Goal: Information Seeking & Learning: Learn about a topic

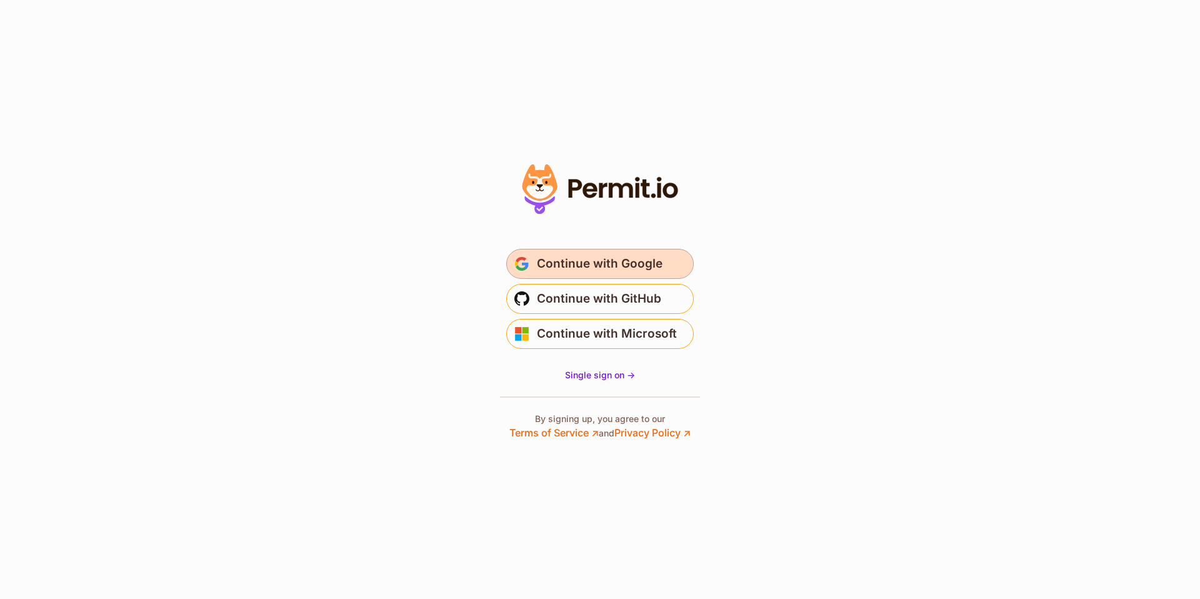
click at [572, 263] on span "Continue with Google" at bounding box center [600, 264] width 126 height 20
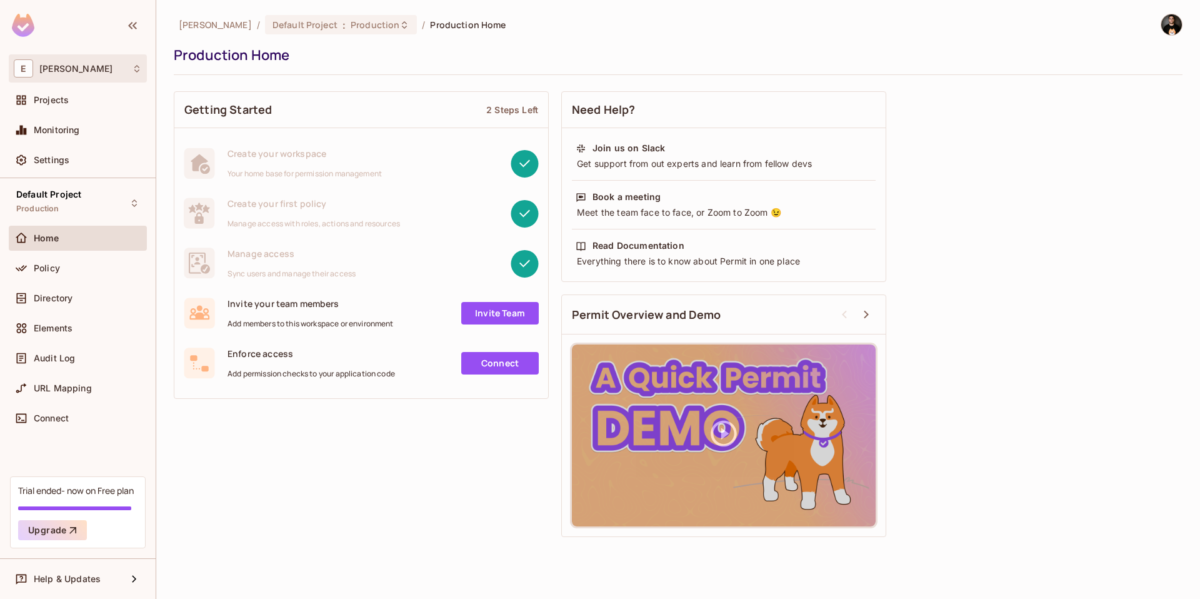
click at [49, 71] on div "E [PERSON_NAME]" at bounding box center [78, 68] width 128 height 18
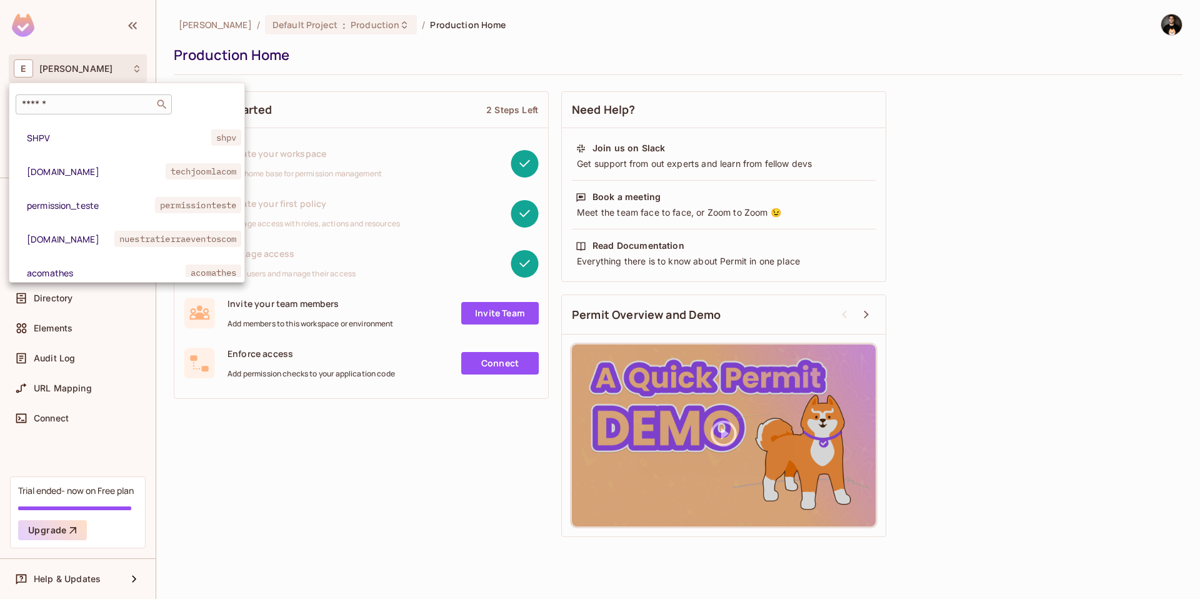
click at [49, 99] on input "text" at bounding box center [84, 104] width 131 height 13
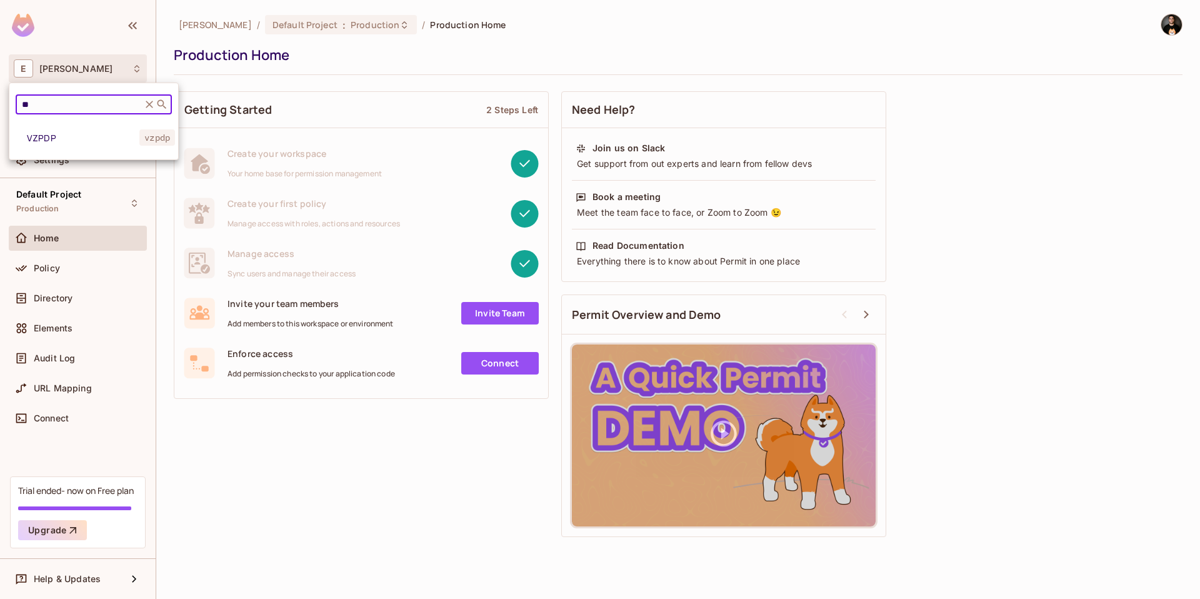
type input "*"
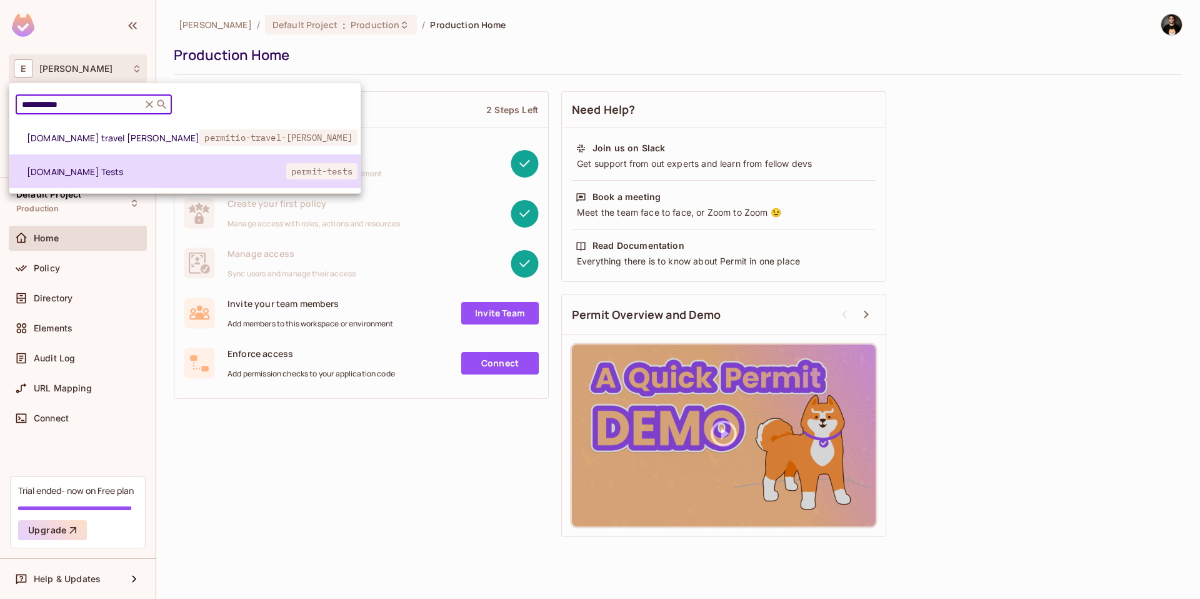
type input "**********"
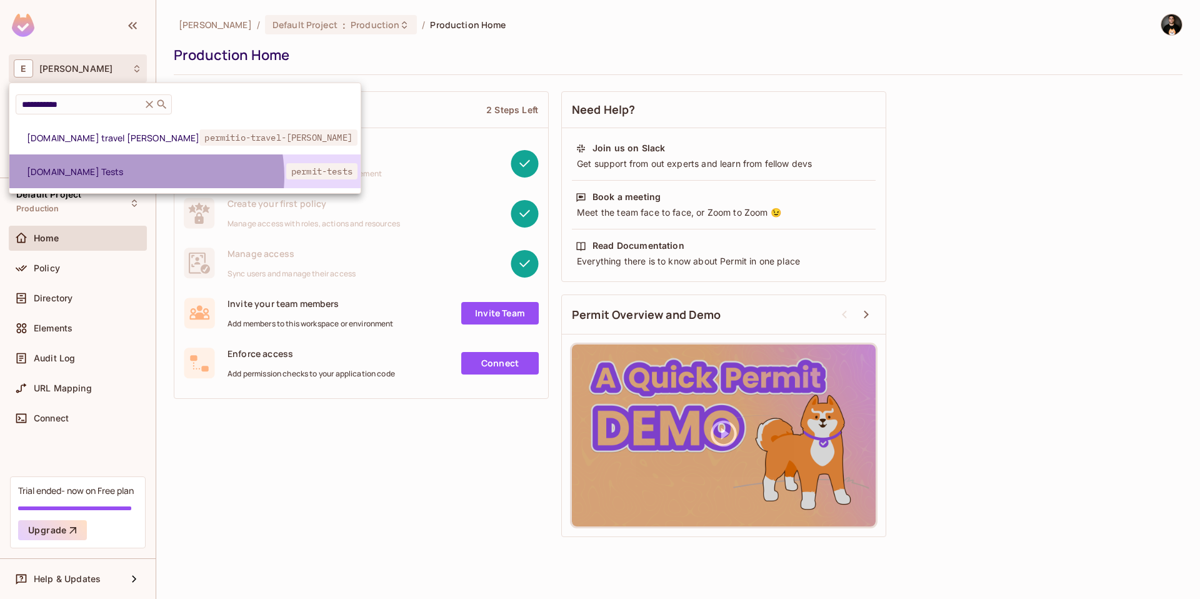
click at [146, 176] on span "[DOMAIN_NAME] Tests" at bounding box center [139, 172] width 225 height 12
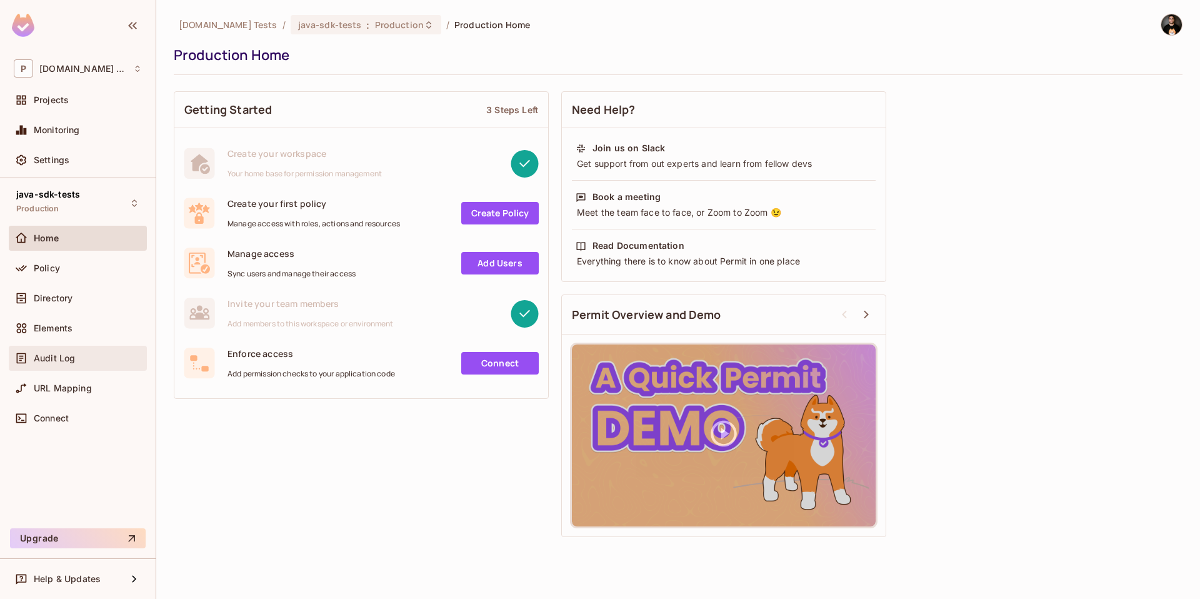
click at [69, 366] on div "Audit Log" at bounding box center [78, 358] width 138 height 25
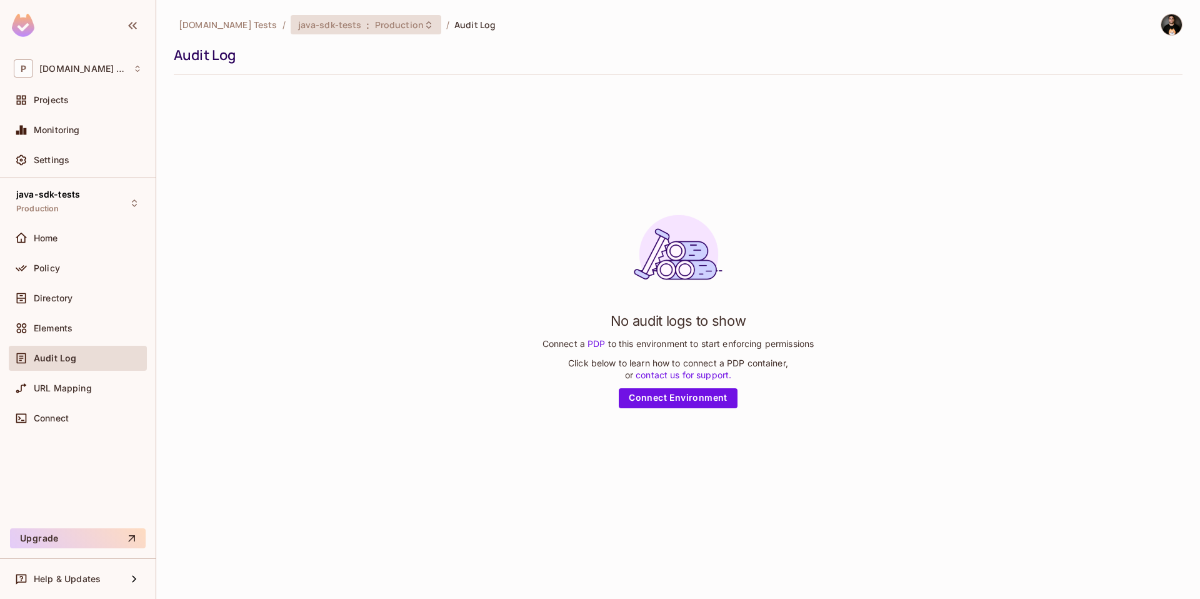
click at [298, 26] on span "java-sdk-tests" at bounding box center [330, 25] width 64 height 12
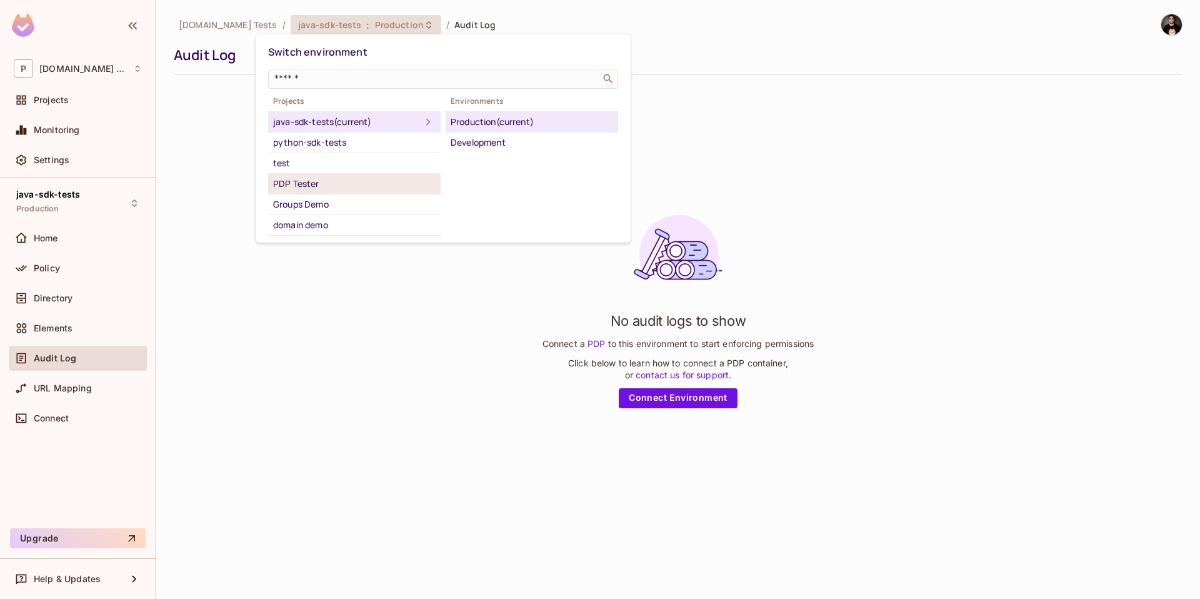
click at [293, 178] on div "PDP Tester" at bounding box center [354, 183] width 163 height 15
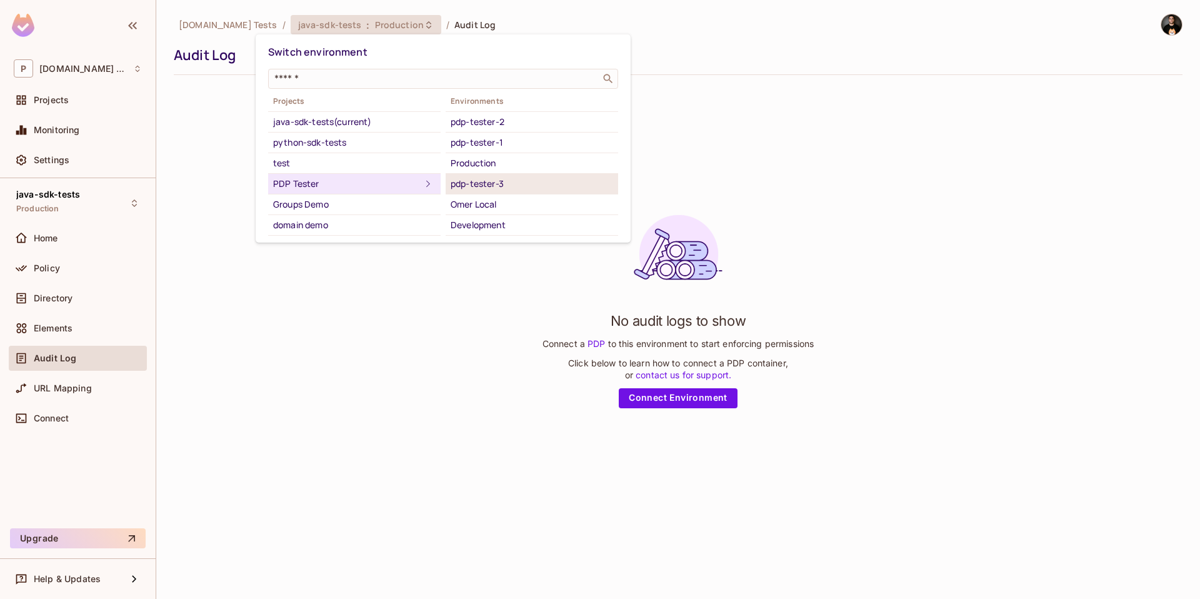
scroll to position [19, 0]
click at [473, 151] on li "Production" at bounding box center [532, 144] width 173 height 21
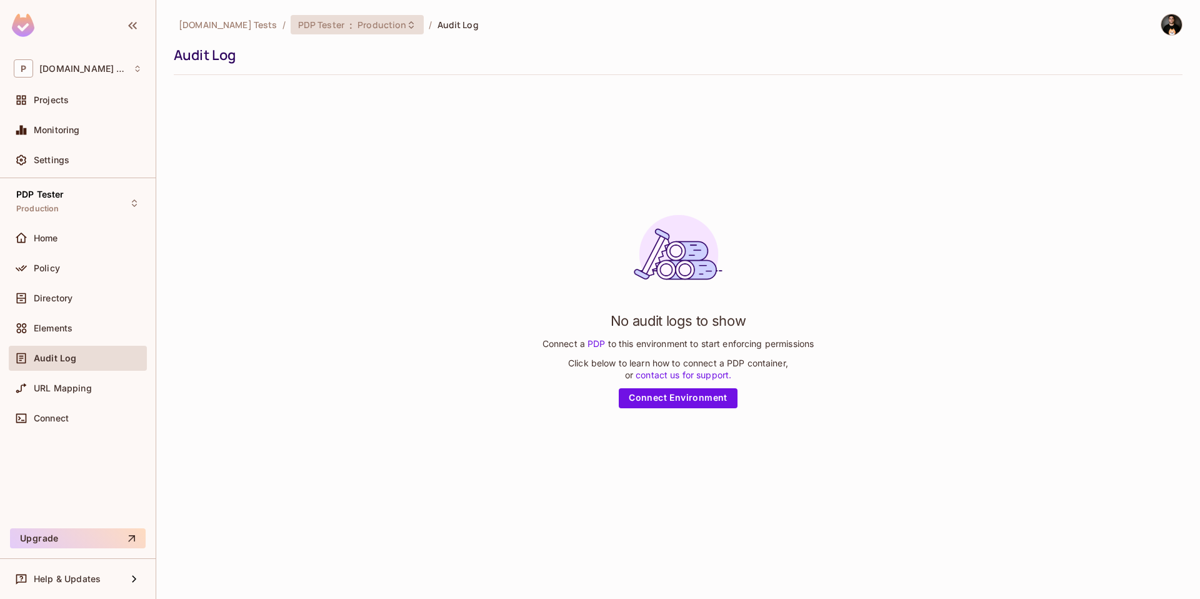
click at [358, 28] on span "Production" at bounding box center [382, 25] width 49 height 12
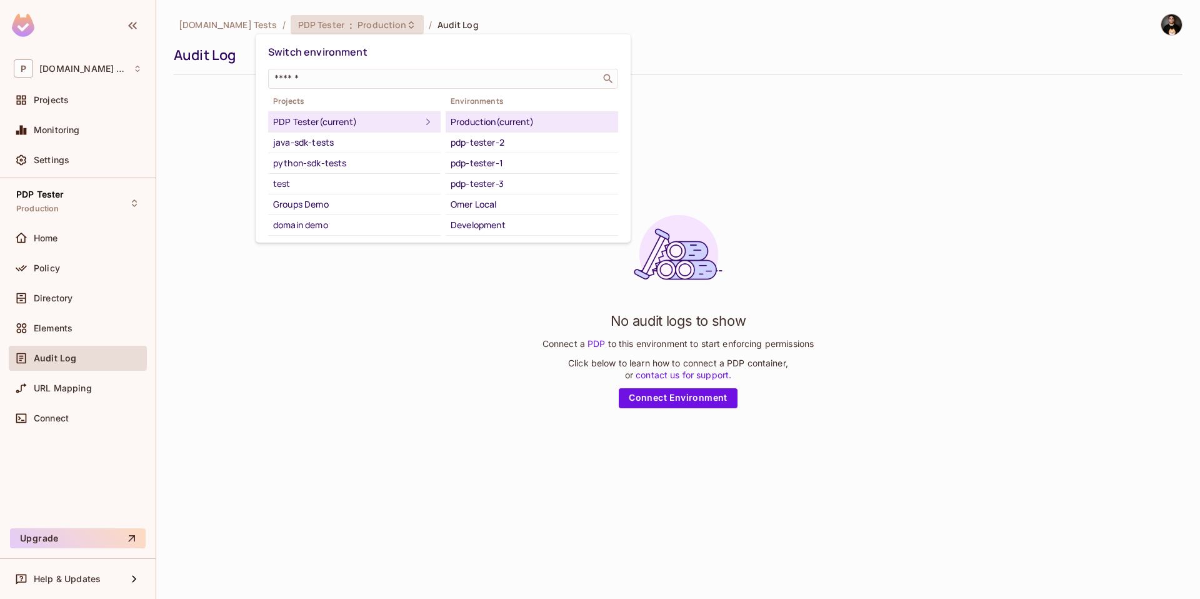
click at [229, 125] on div at bounding box center [600, 299] width 1200 height 599
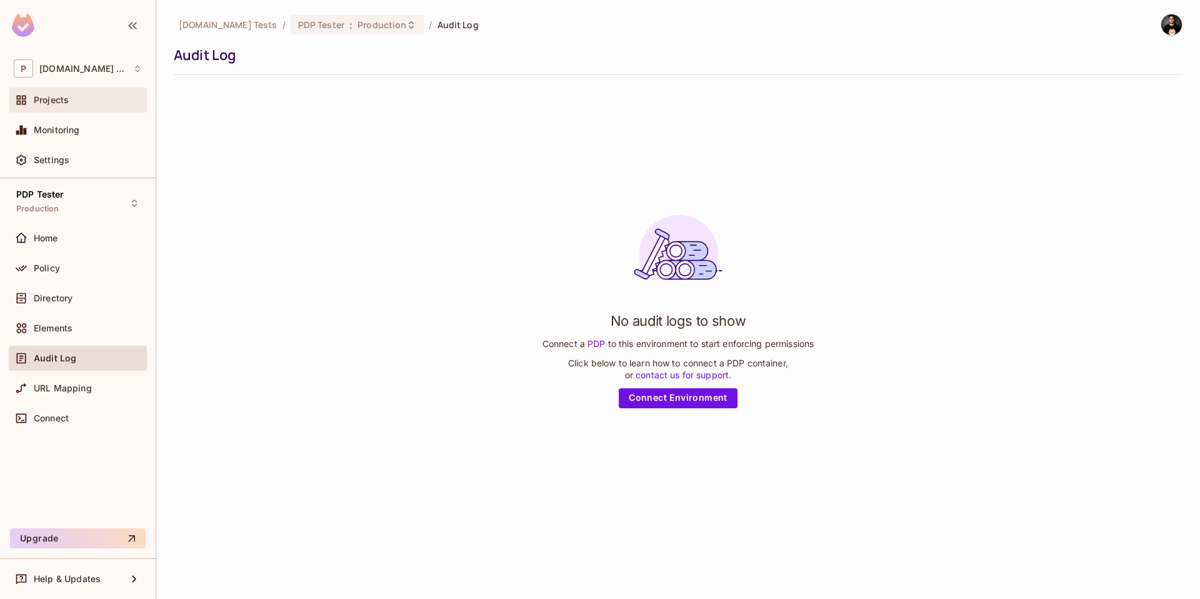
click at [56, 100] on span "Projects" at bounding box center [51, 100] width 35 height 10
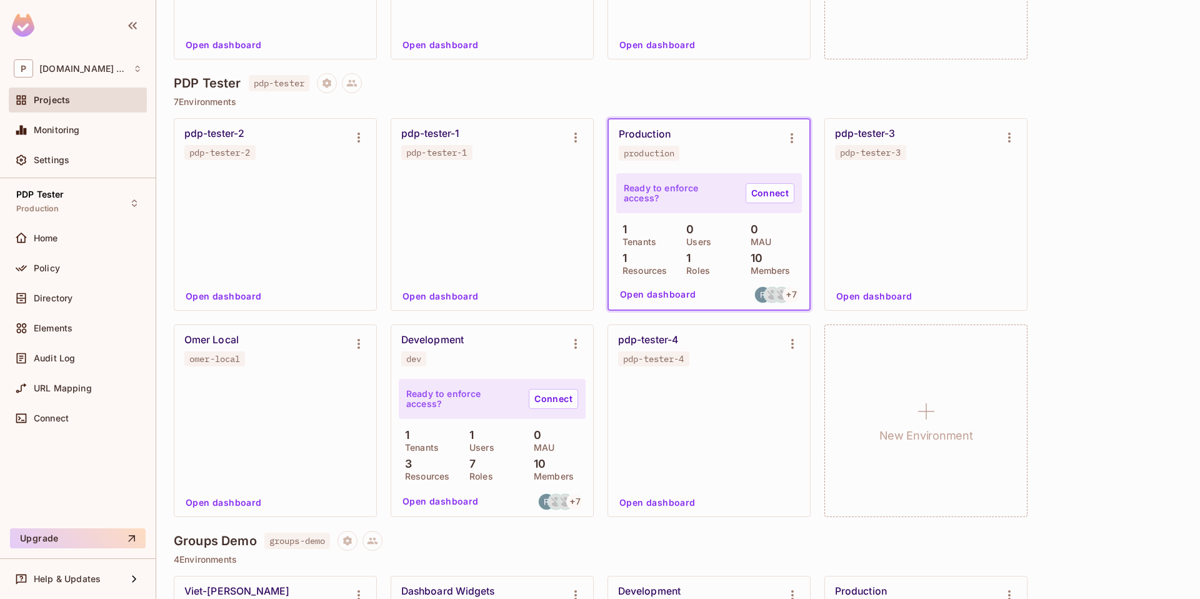
scroll to position [817, 0]
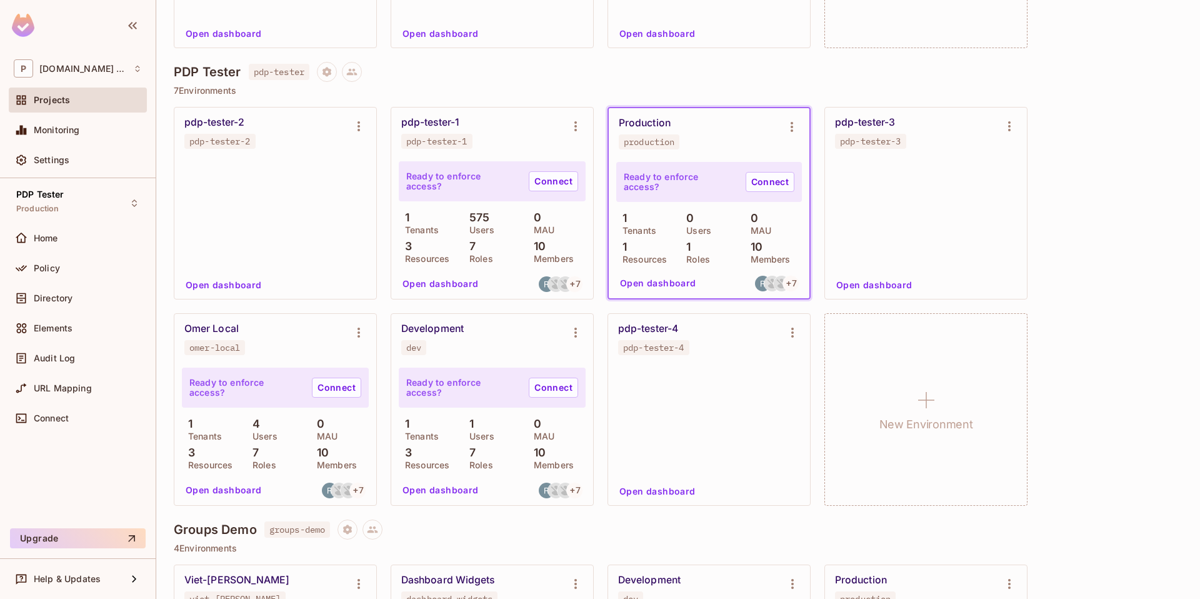
click at [1084, 273] on div "pdp-tester-2 pdp-tester-2 Open dashboard pdp-tester-1 pdp-tester-1 Ready to enf…" at bounding box center [678, 306] width 1009 height 399
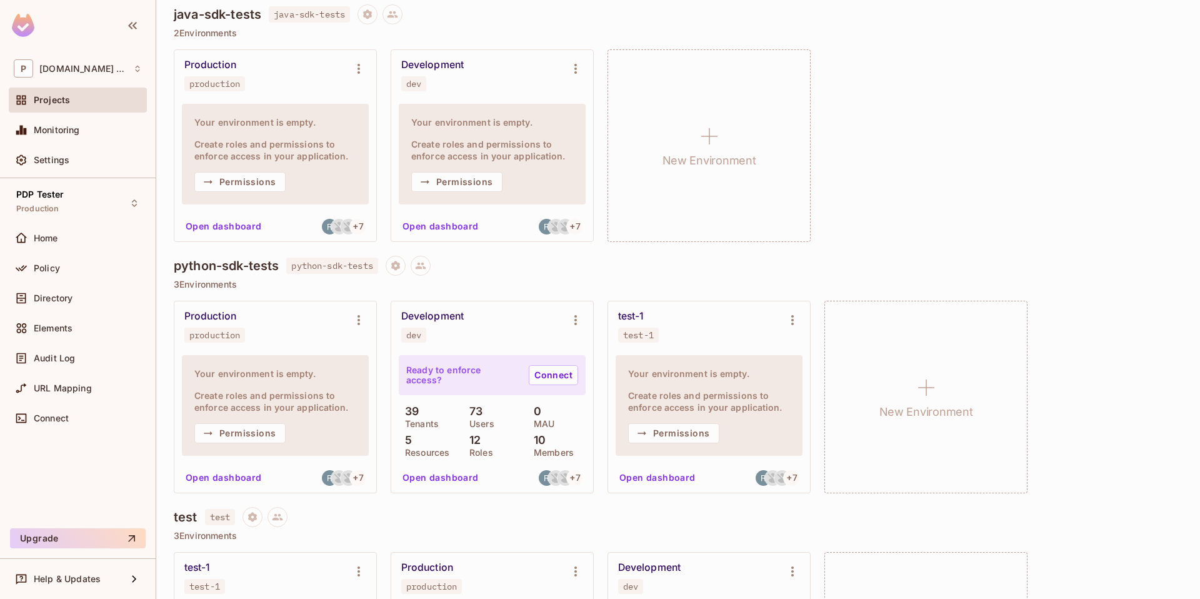
scroll to position [0, 0]
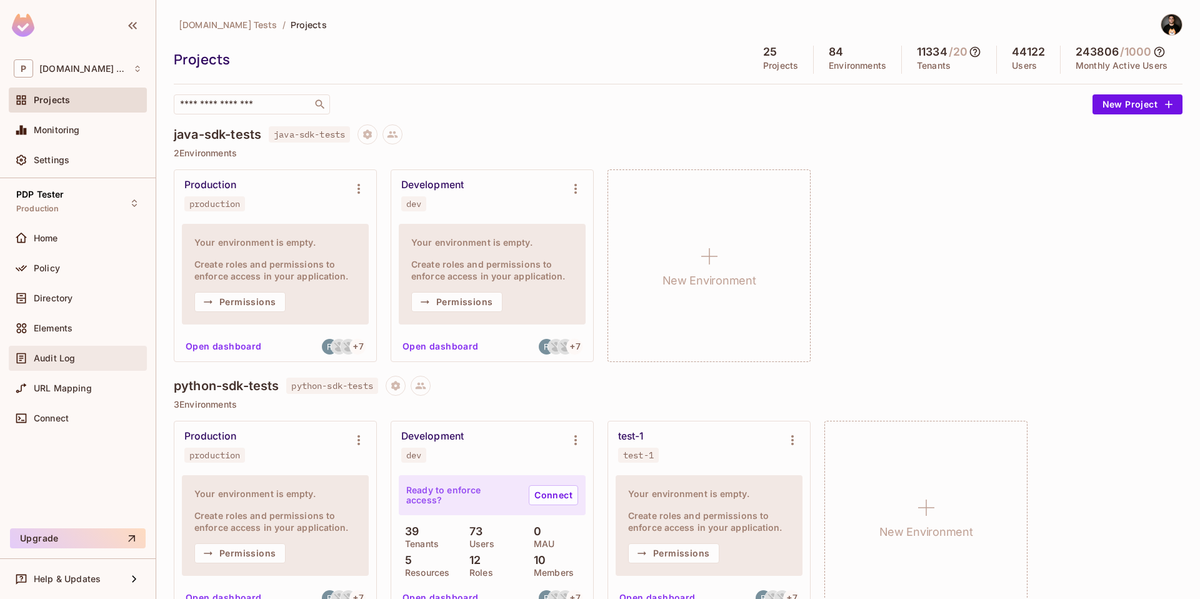
click at [74, 351] on div "Audit Log" at bounding box center [78, 358] width 128 height 15
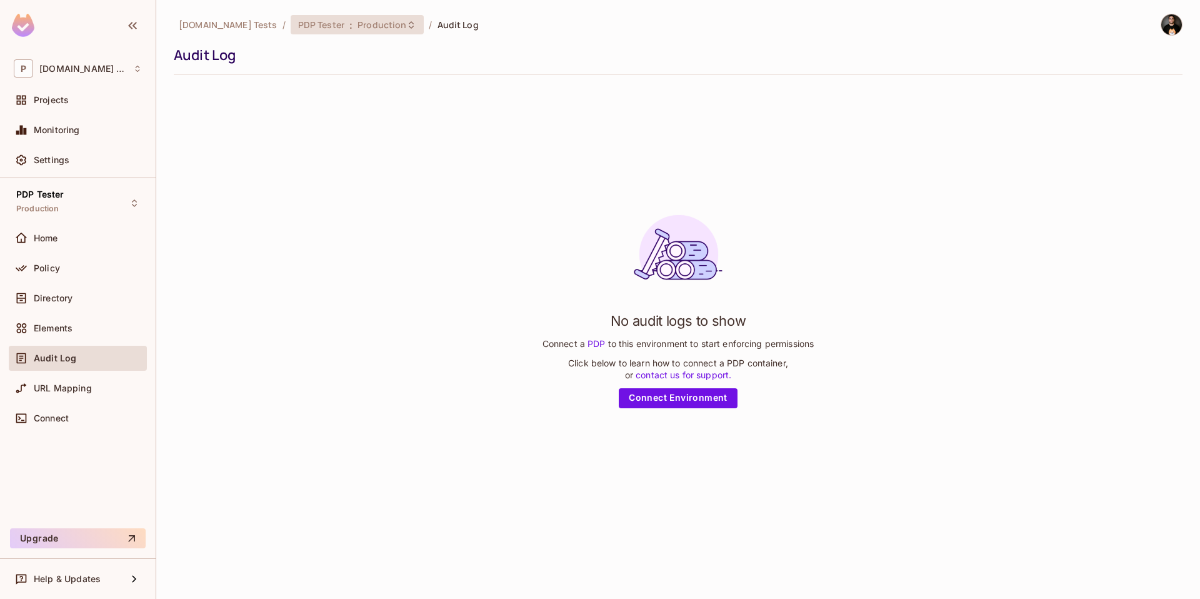
click at [358, 26] on span "Production" at bounding box center [382, 25] width 49 height 12
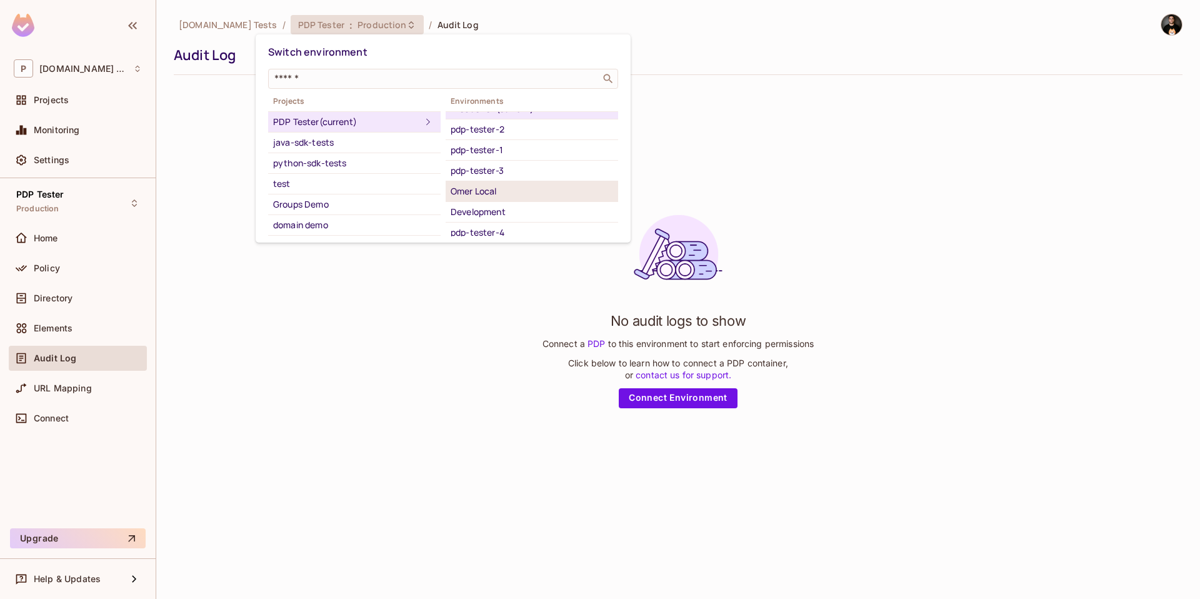
scroll to position [19, 0]
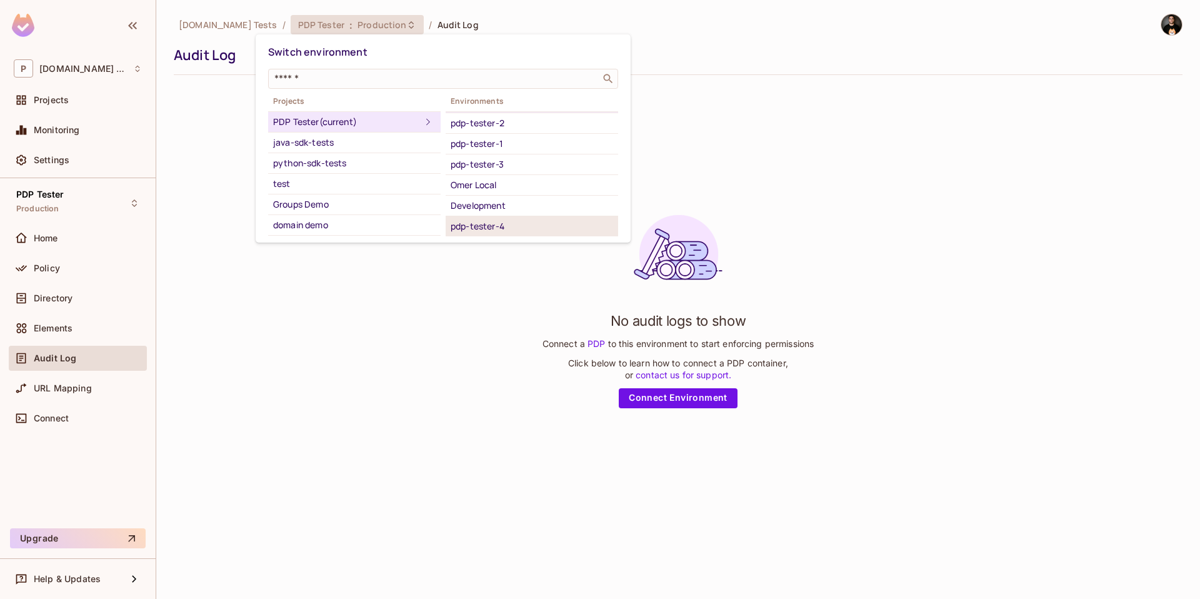
click at [493, 234] on li "pdp-tester-4" at bounding box center [532, 226] width 173 height 20
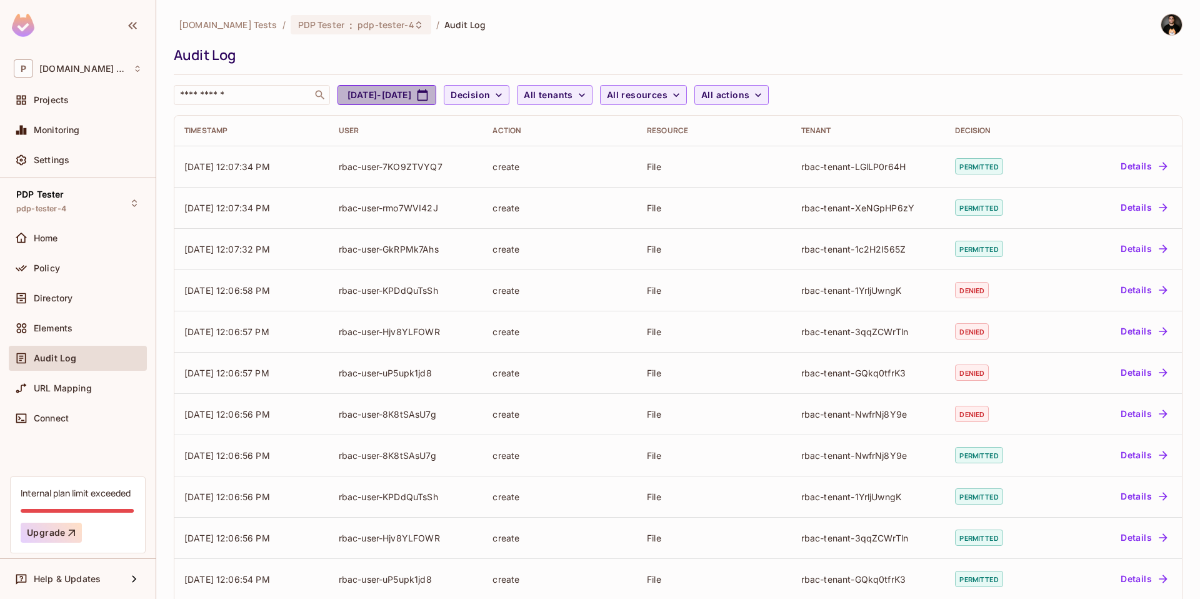
click at [380, 97] on button "[DATE] - [DATE]" at bounding box center [387, 95] width 99 height 20
select select "*"
select select "****"
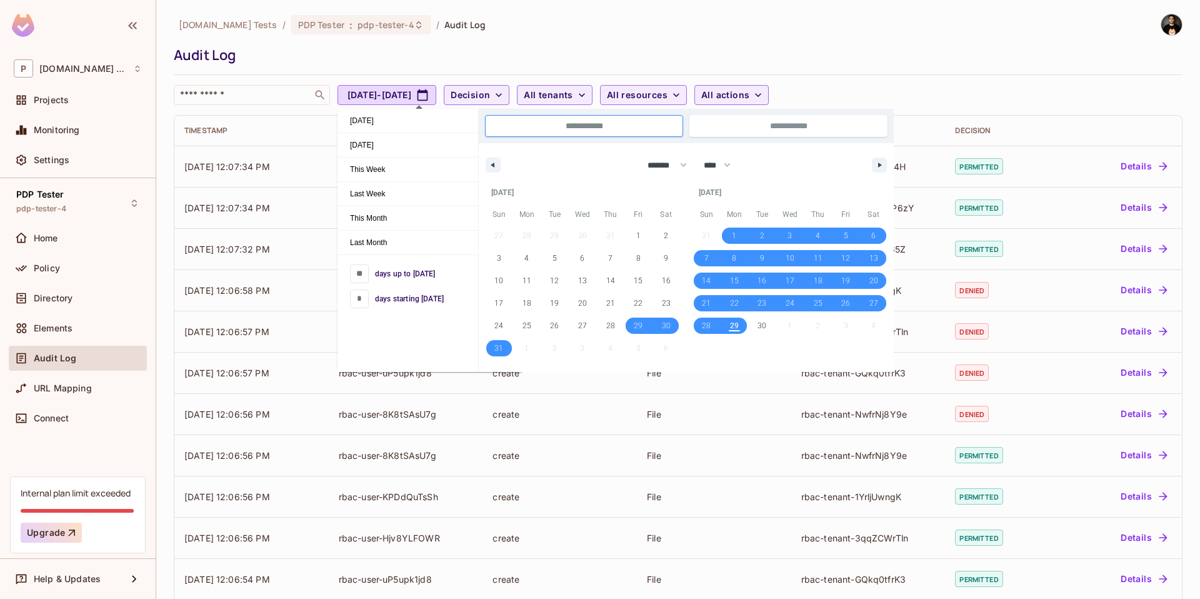
click at [502, 38] on div "Permit.io Tests / PDP Tester : pdp-tester-4 / Audit Log Audit Log ​ Aug 29, 202…" at bounding box center [678, 59] width 1009 height 91
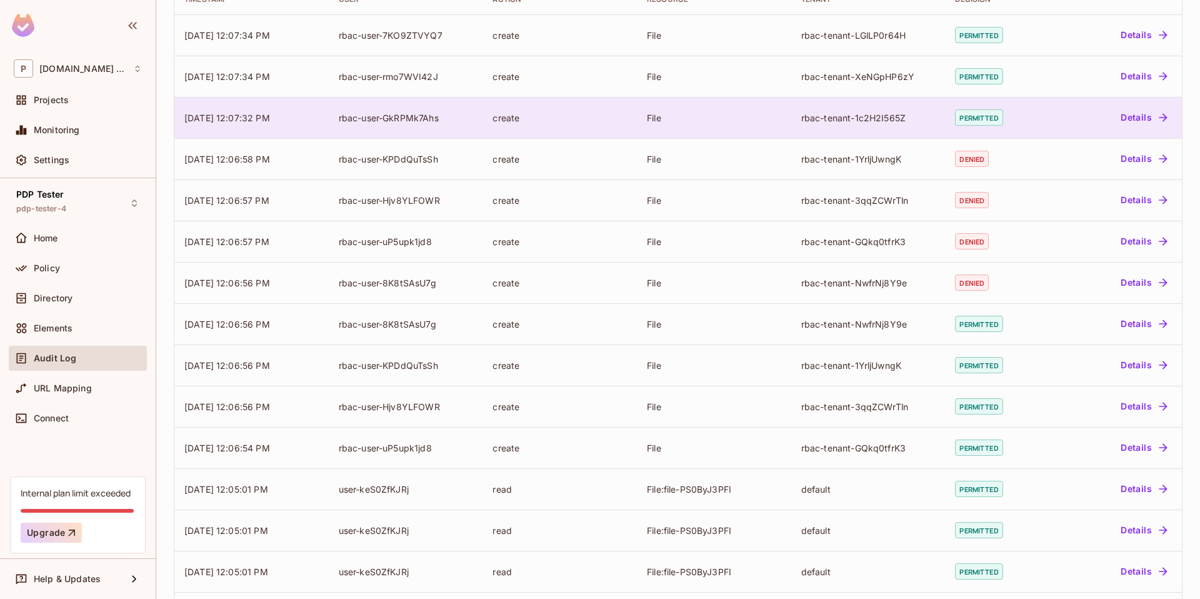
scroll to position [225, 0]
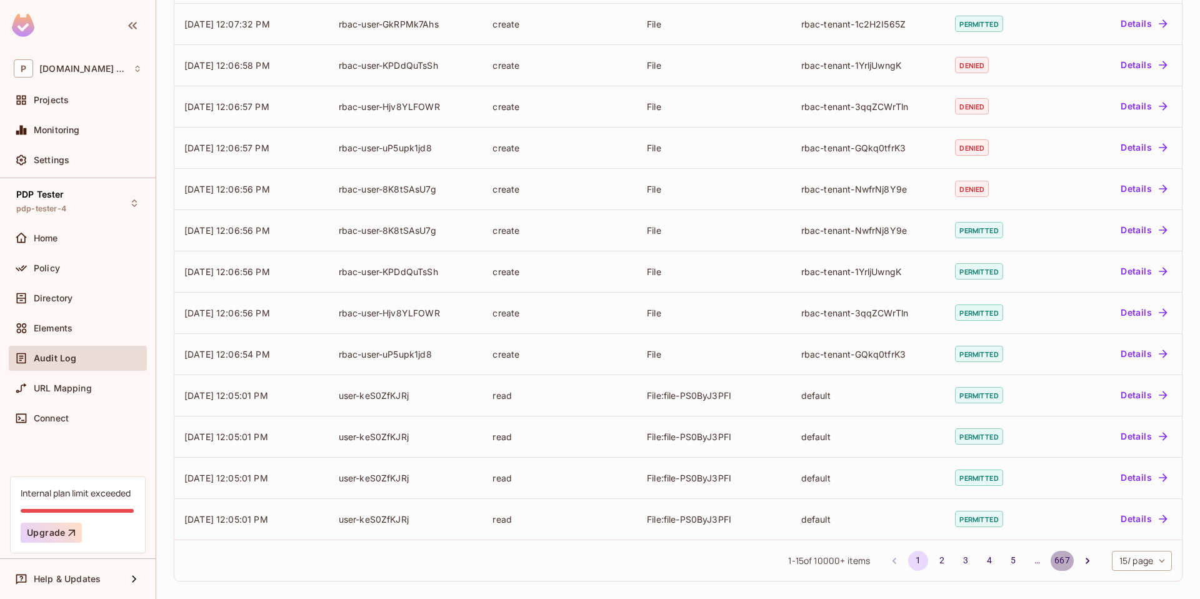
click at [1053, 561] on button "667" at bounding box center [1062, 561] width 23 height 20
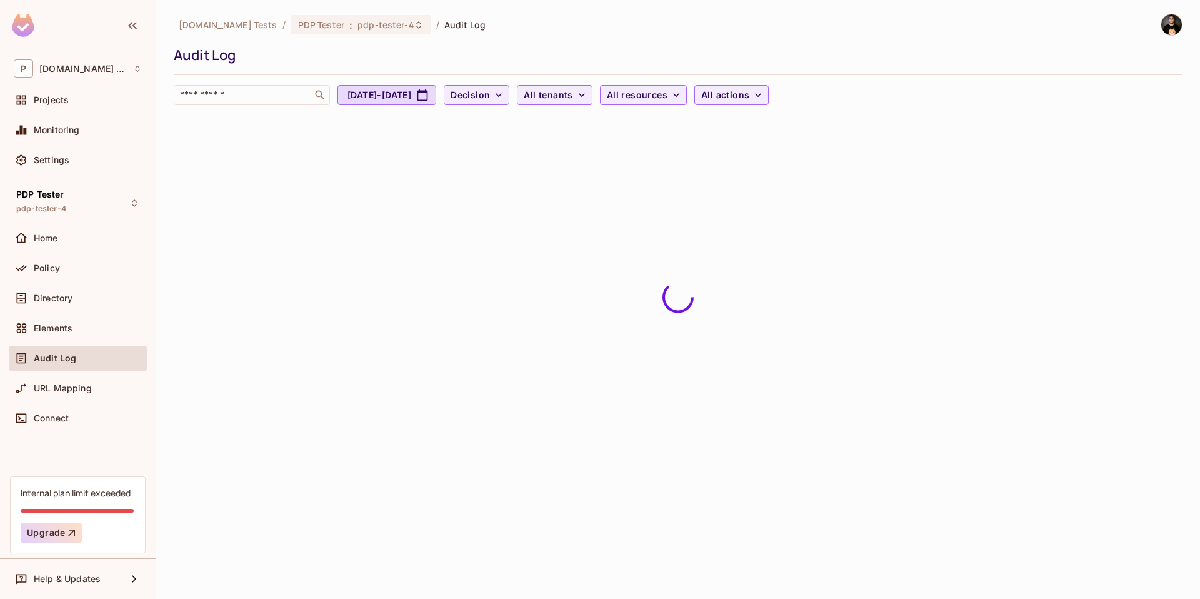
click at [385, 201] on div "Permit.io Tests / PDP Tester : pdp-tester-4 / Audit Log Audit Log ​ Aug 29, 202…" at bounding box center [678, 299] width 1044 height 599
click at [364, 360] on div "Permit.io Tests / PDP Tester : pdp-tester-4 / Audit Log Audit Log ​ Aug 29, 202…" at bounding box center [678, 299] width 1044 height 599
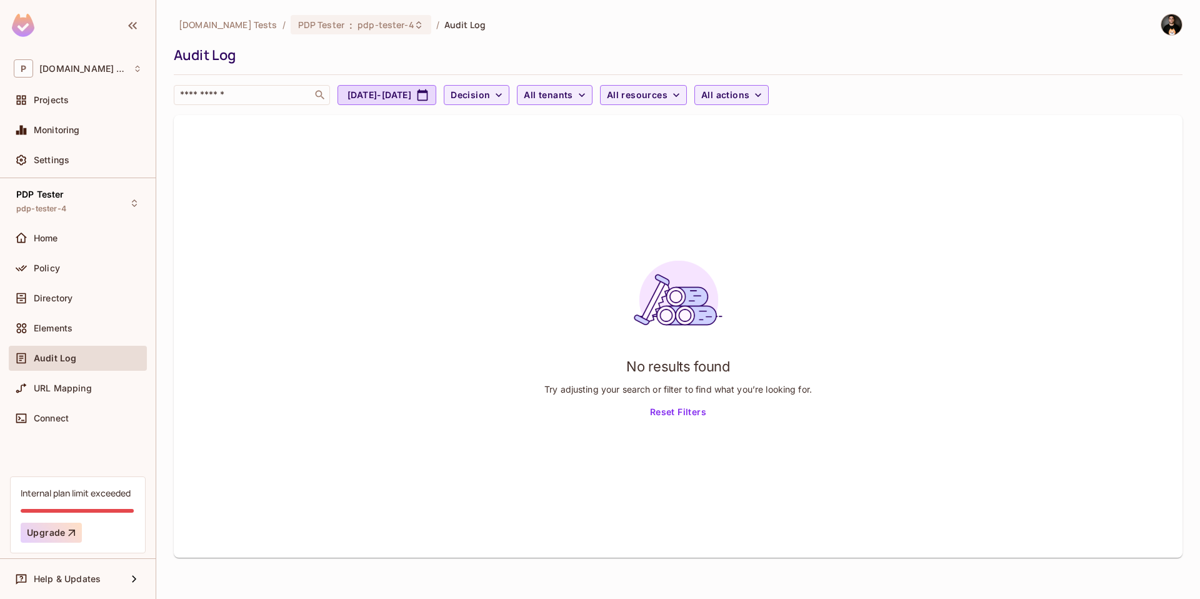
click at [696, 418] on button "Reset Filters" at bounding box center [678, 413] width 66 height 20
click at [432, 94] on button "[DATE] - [DATE]" at bounding box center [387, 95] width 99 height 20
select select "*"
select select "****"
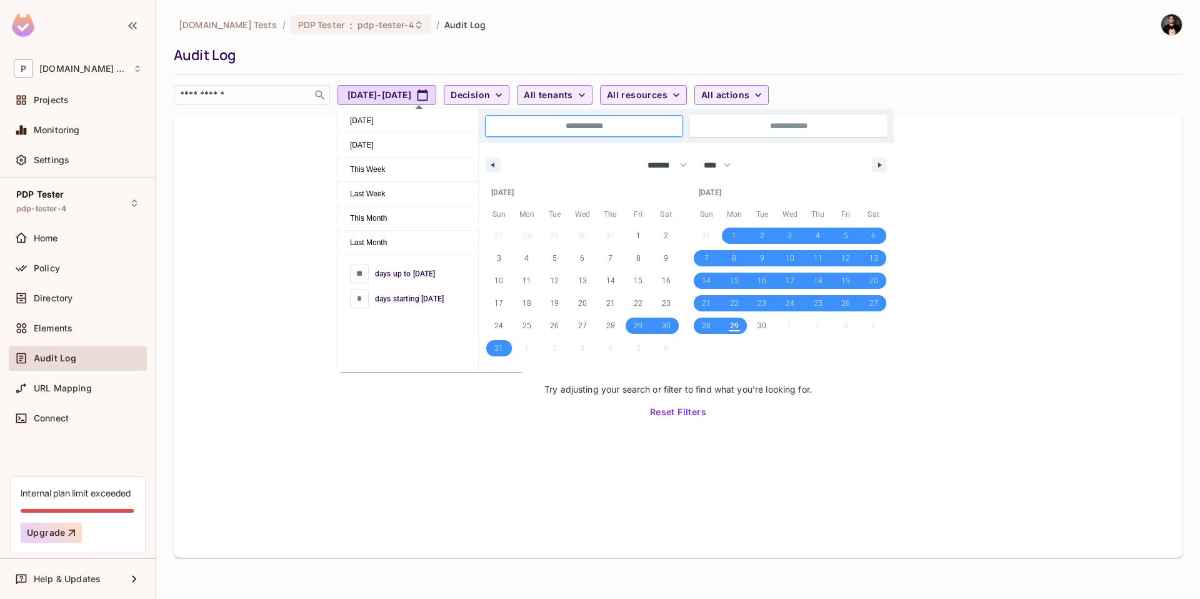
click at [239, 201] on div "No results found Try adjusting your search or filter to find what you’re lookin…" at bounding box center [678, 336] width 1009 height 443
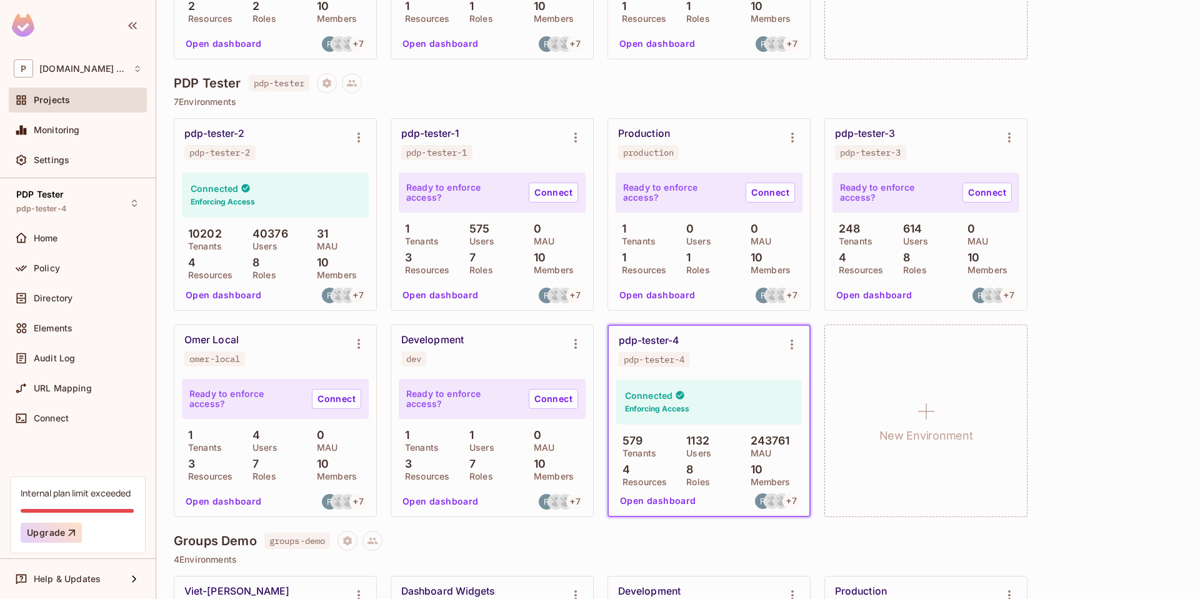
scroll to position [818, 0]
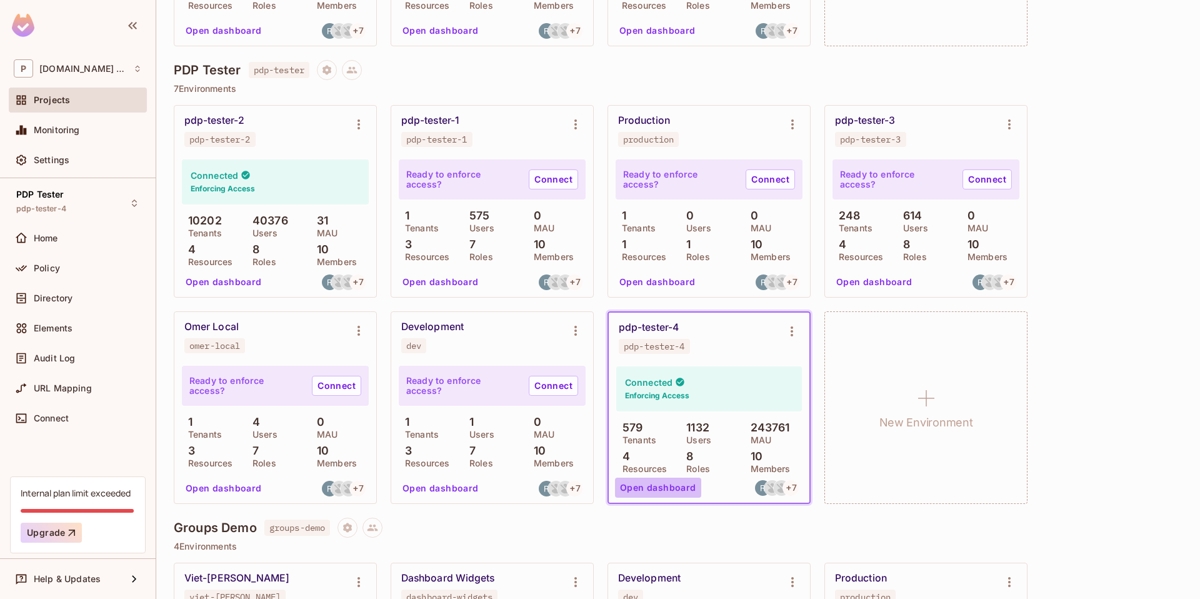
click at [667, 491] on button "Open dashboard" at bounding box center [658, 488] width 86 height 20
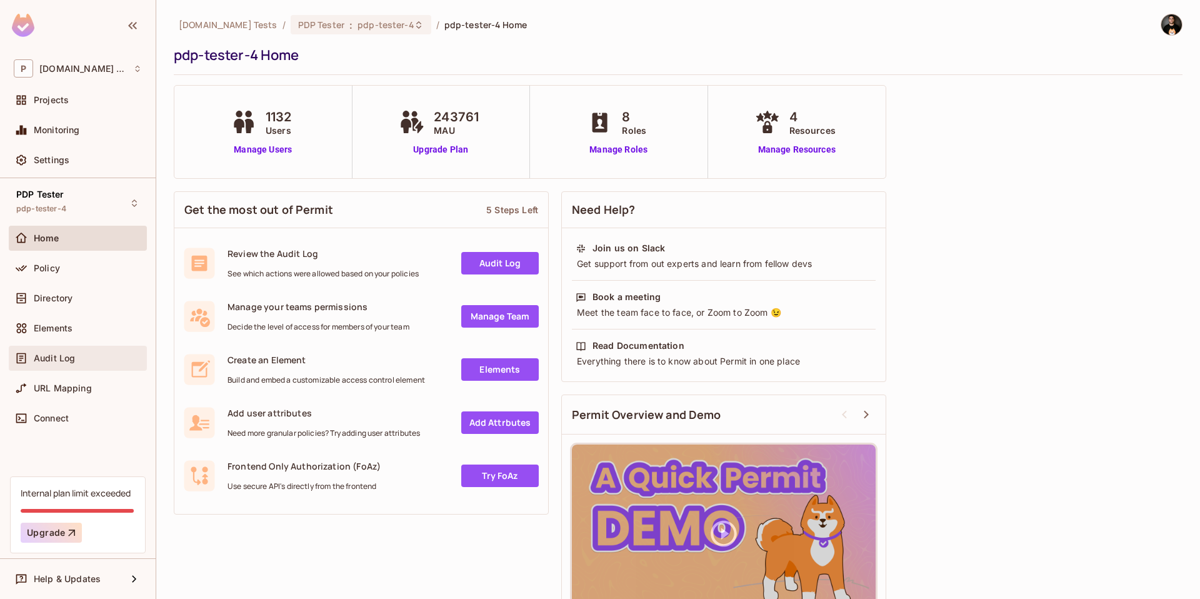
click at [64, 355] on span "Audit Log" at bounding box center [54, 358] width 41 height 10
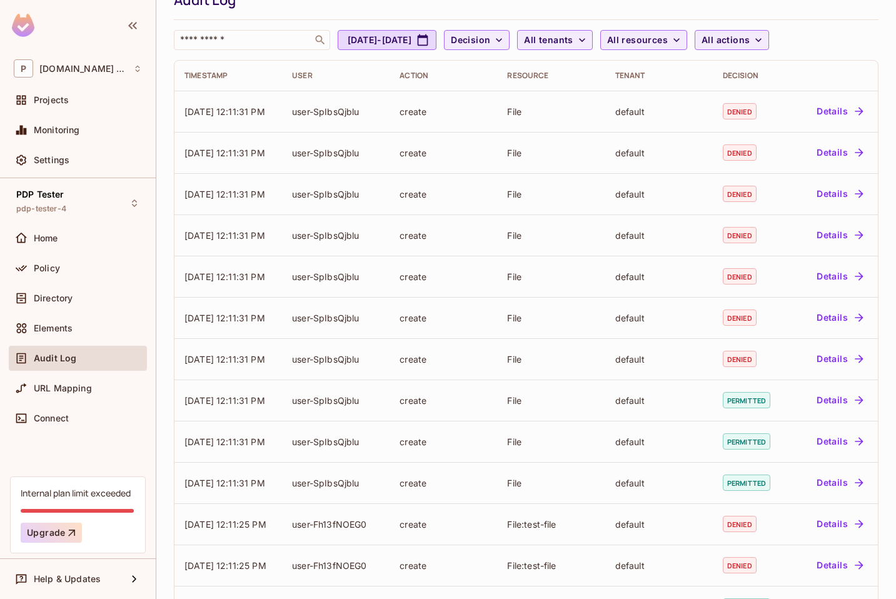
scroll to position [225, 0]
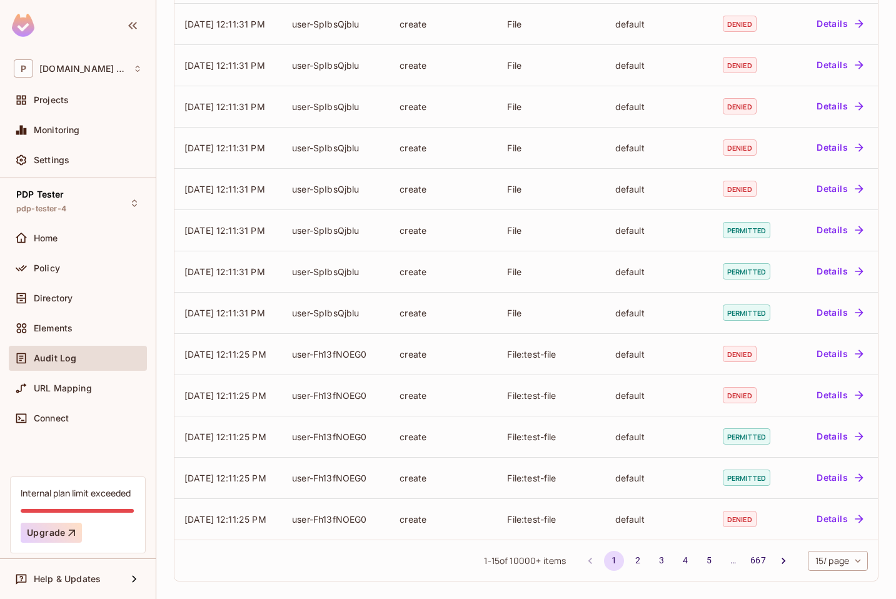
click at [823, 565] on body "P [DOMAIN_NAME] Tests Projects Monitoring Settings PDP Tester pdp-tester-4 Home…" at bounding box center [448, 299] width 896 height 599
click at [827, 576] on li "100 / page" at bounding box center [827, 571] width 63 height 26
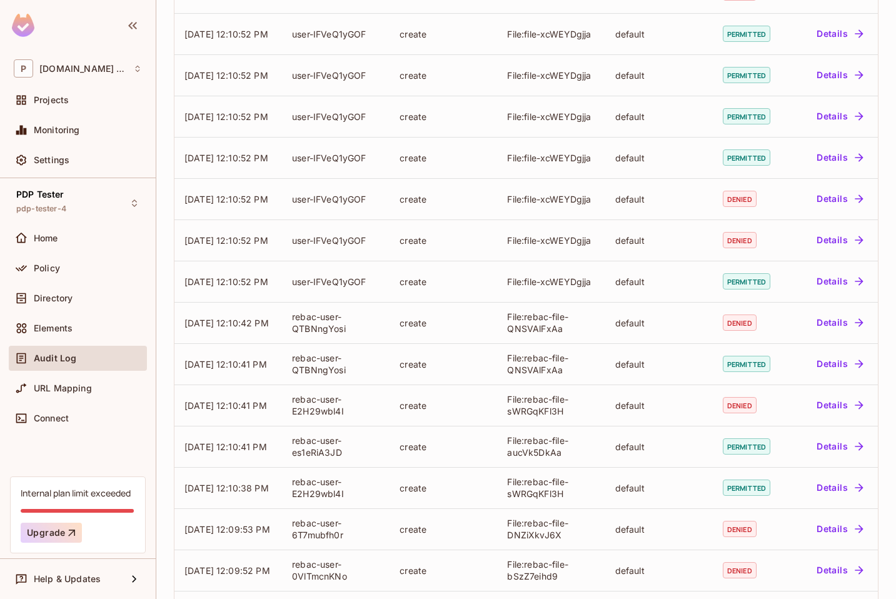
scroll to position [3733, 0]
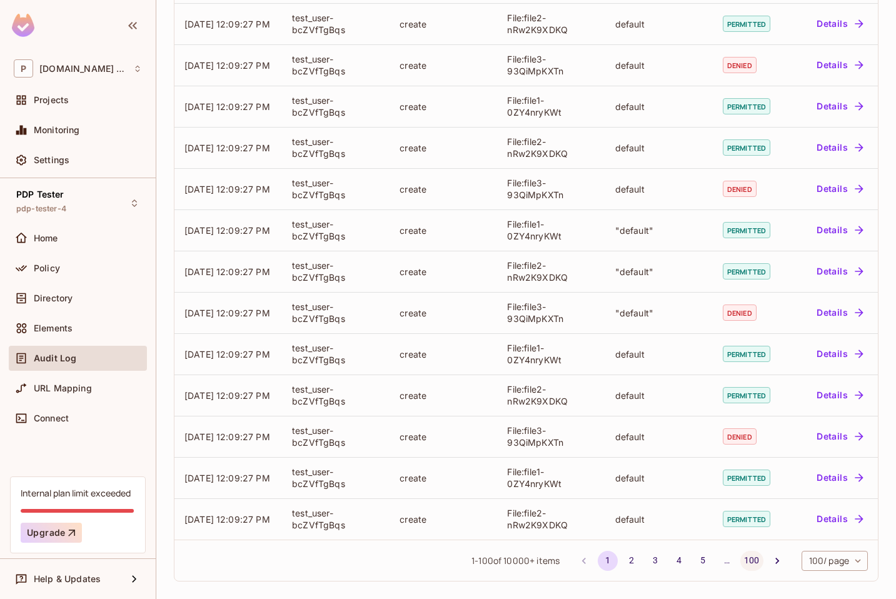
click at [740, 560] on button "100" at bounding box center [751, 561] width 23 height 20
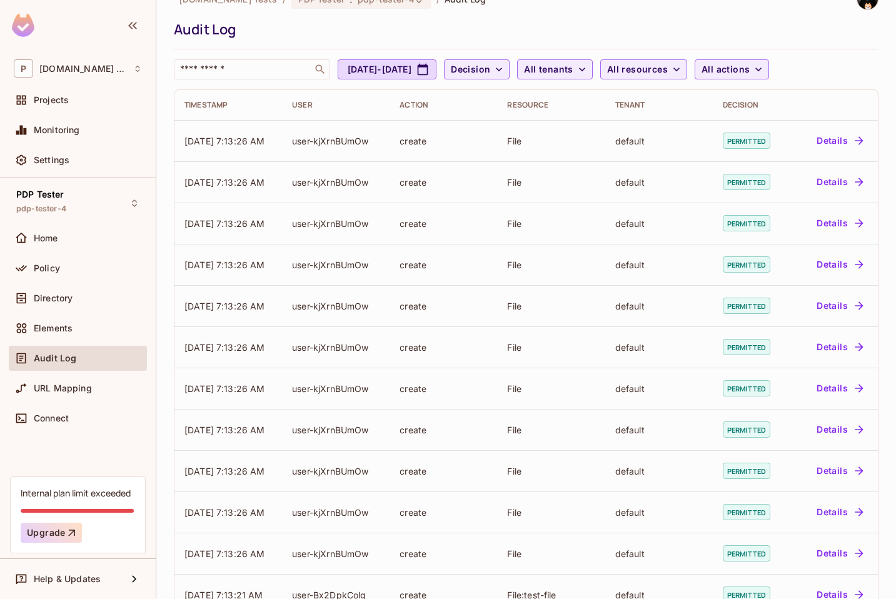
scroll to position [0, 0]
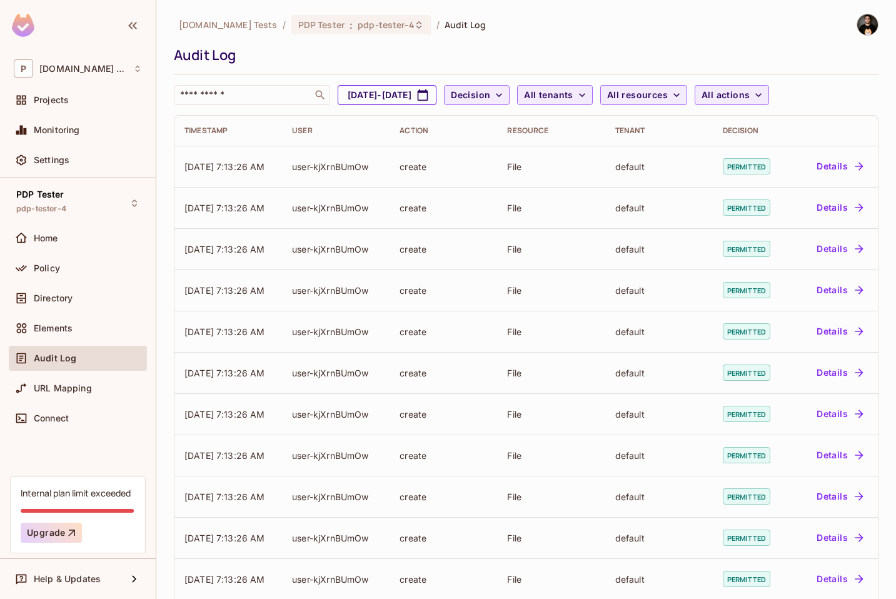
click at [426, 96] on button "[DATE] - [DATE]" at bounding box center [387, 95] width 99 height 20
select select "*"
select select "****"
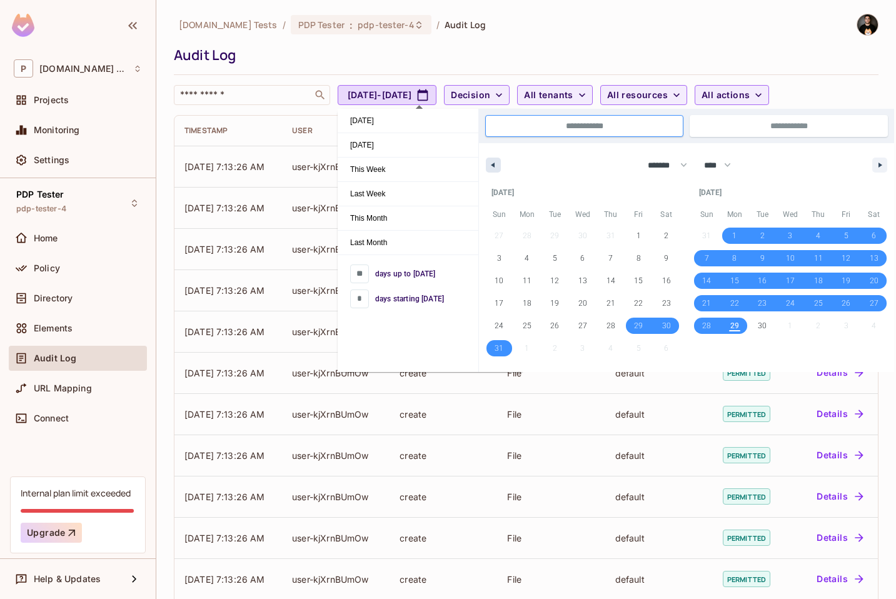
click at [495, 167] on button "button" at bounding box center [493, 165] width 15 height 15
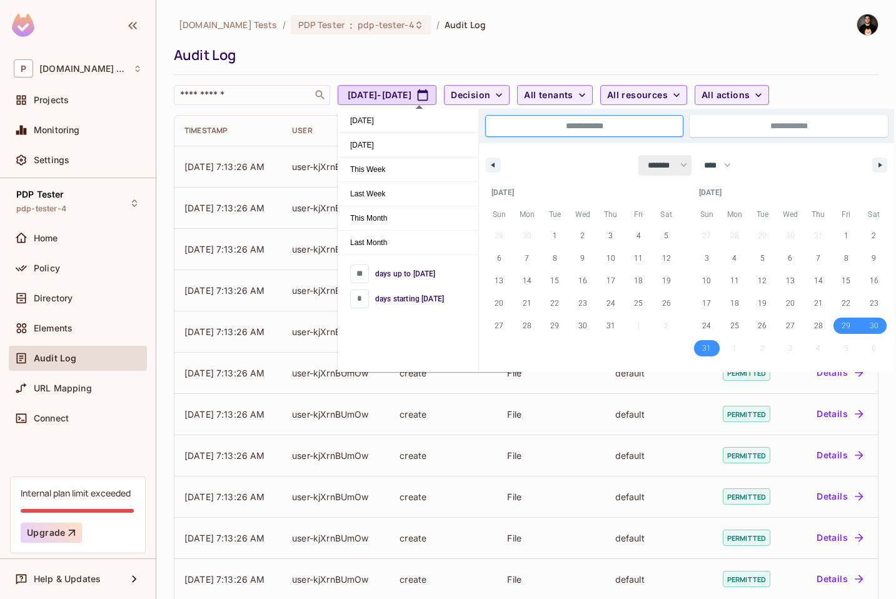
click at [663, 166] on select "******* ******** ***** ***** *** **** **** ****** ********* ******* ******** **…" at bounding box center [664, 165] width 53 height 21
select select "*"
click at [638, 155] on select "******* ******** ***** ***** *** **** **** ****** ********* ******* ******** **…" at bounding box center [664, 165] width 53 height 21
click at [499, 235] on span "1" at bounding box center [499, 235] width 4 height 23
type input "***"
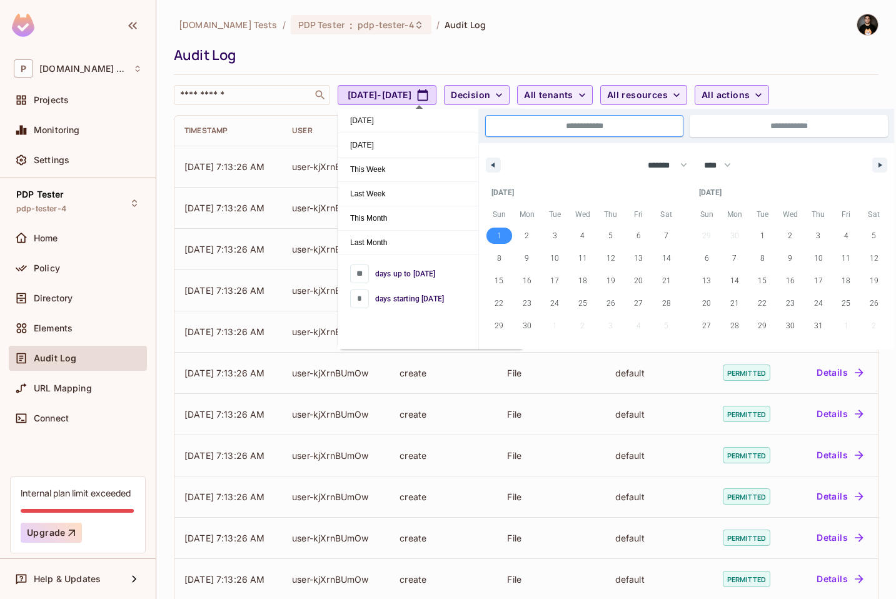
type input "**********"
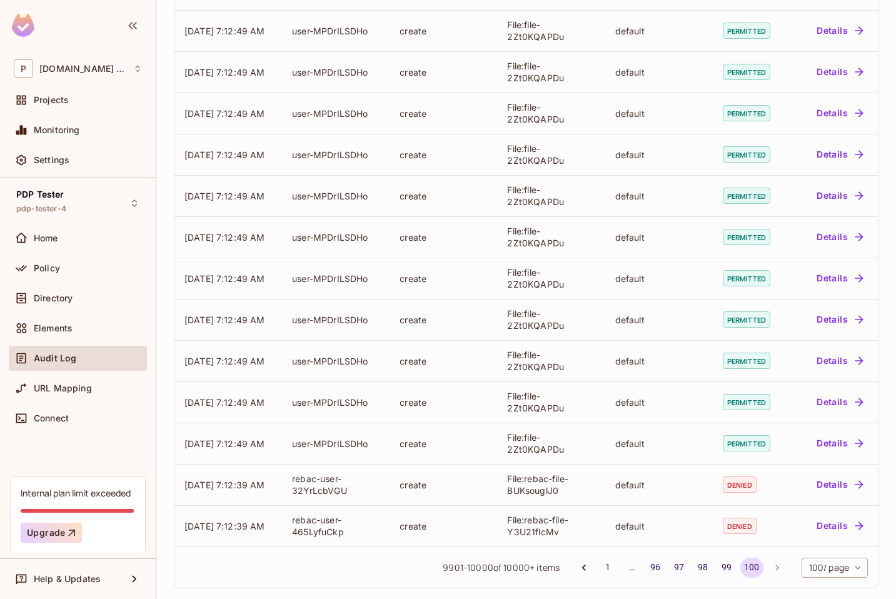
scroll to position [3733, 0]
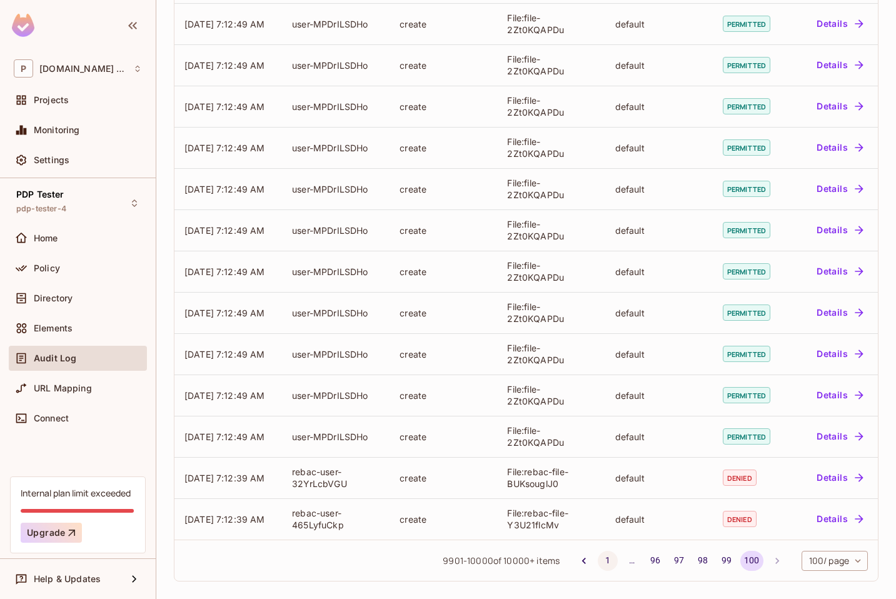
click at [598, 558] on button "1" at bounding box center [608, 561] width 20 height 20
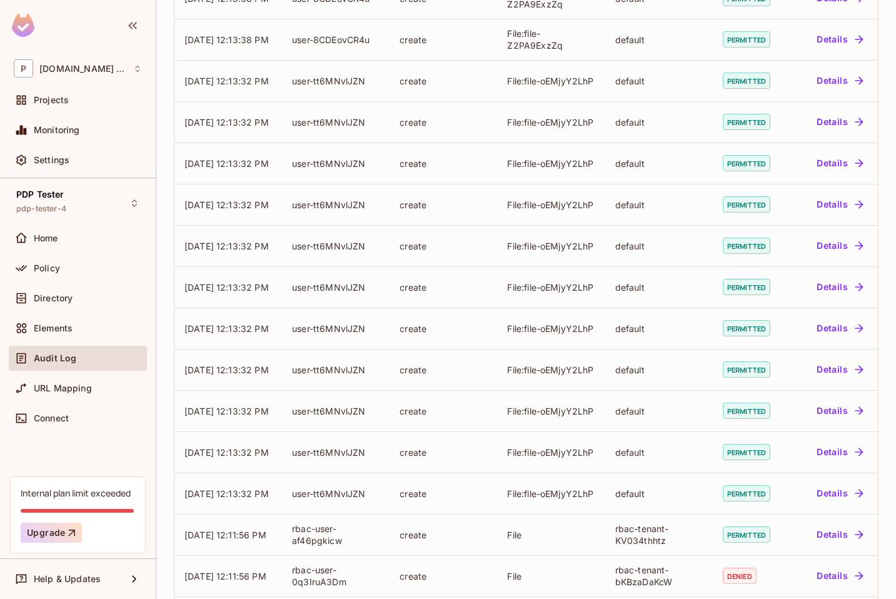
scroll to position [0, 0]
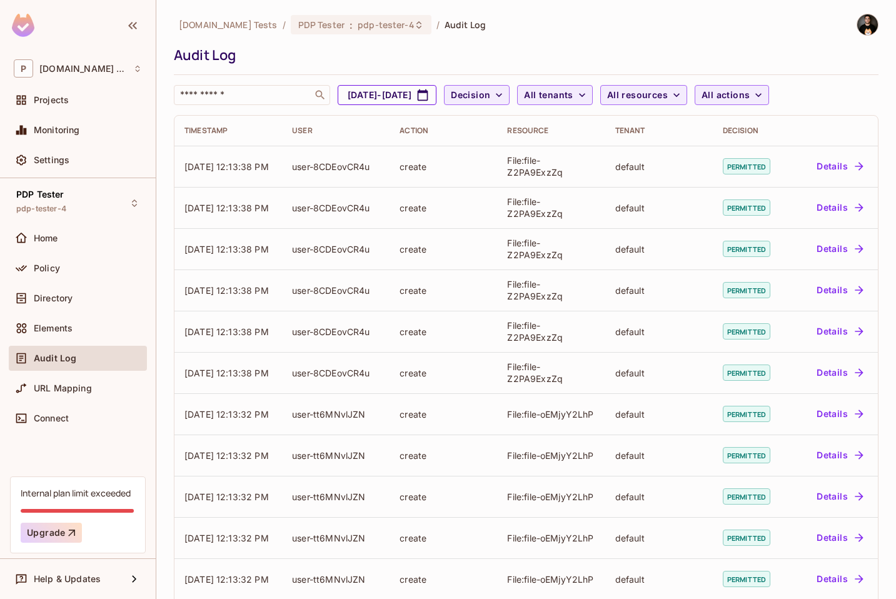
click at [436, 101] on button "[DATE] - [DATE]" at bounding box center [387, 95] width 99 height 20
select select "*"
select select "****"
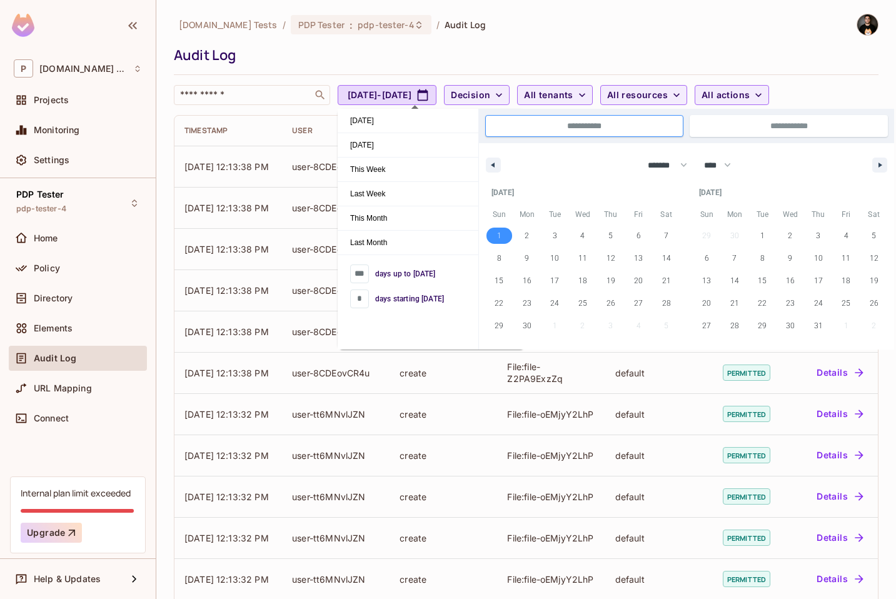
click at [497, 236] on span "1" at bounding box center [499, 235] width 4 height 23
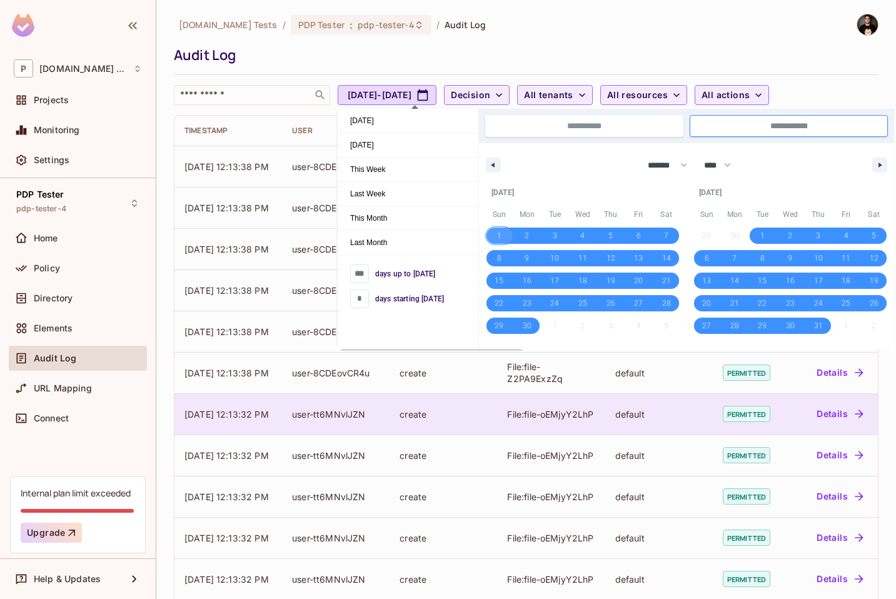
click at [471, 417] on div "create" at bounding box center [444, 414] width 88 height 12
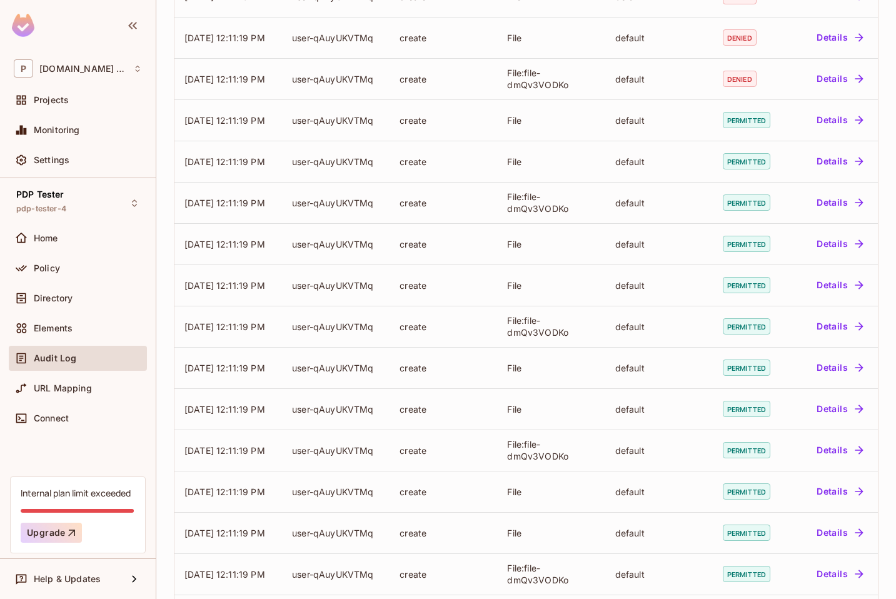
scroll to position [3733, 0]
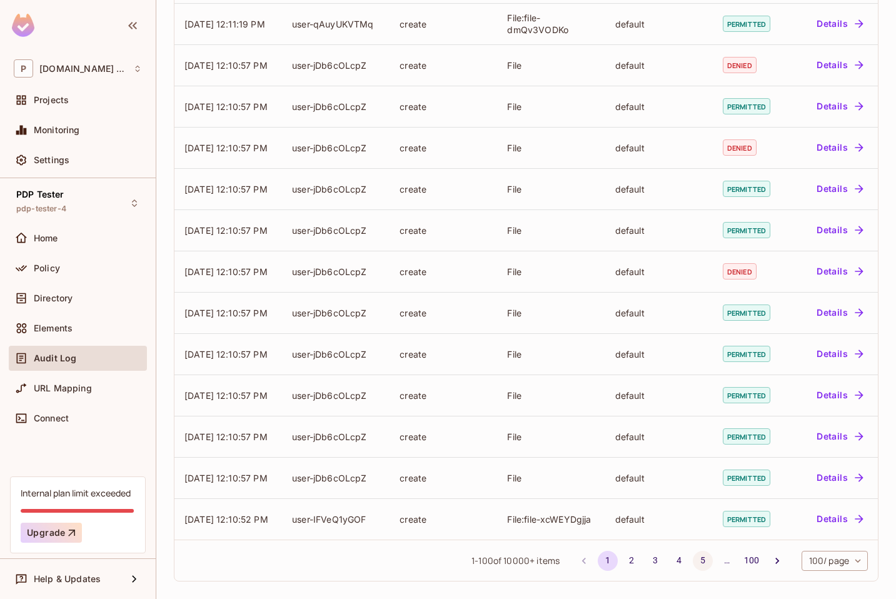
click at [693, 559] on button "5" at bounding box center [703, 561] width 20 height 20
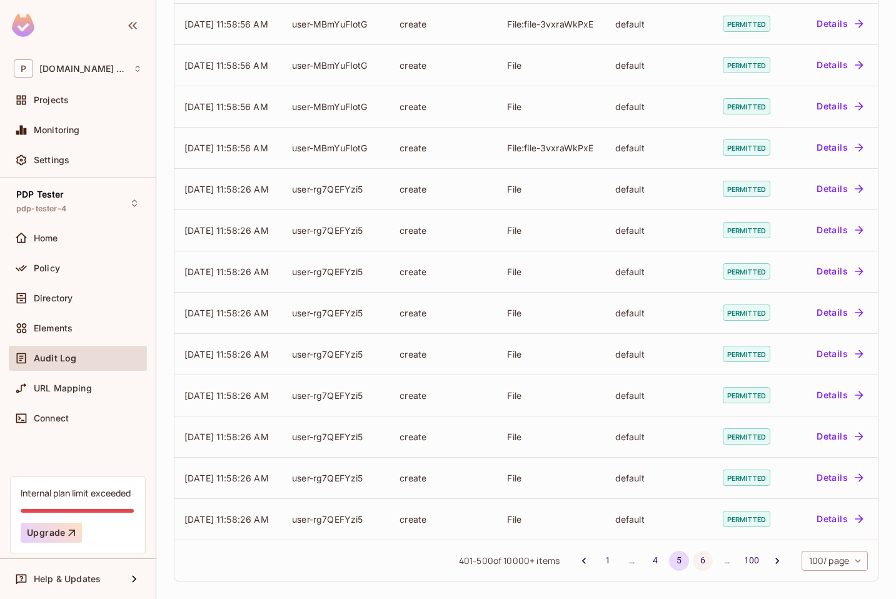
click at [693, 563] on button "6" at bounding box center [703, 561] width 20 height 20
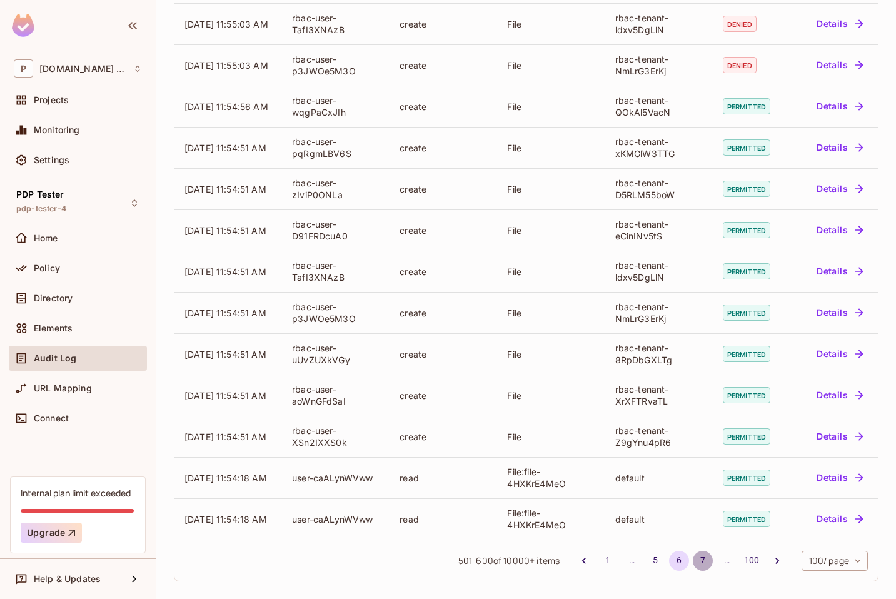
click at [693, 561] on button "7" at bounding box center [703, 561] width 20 height 20
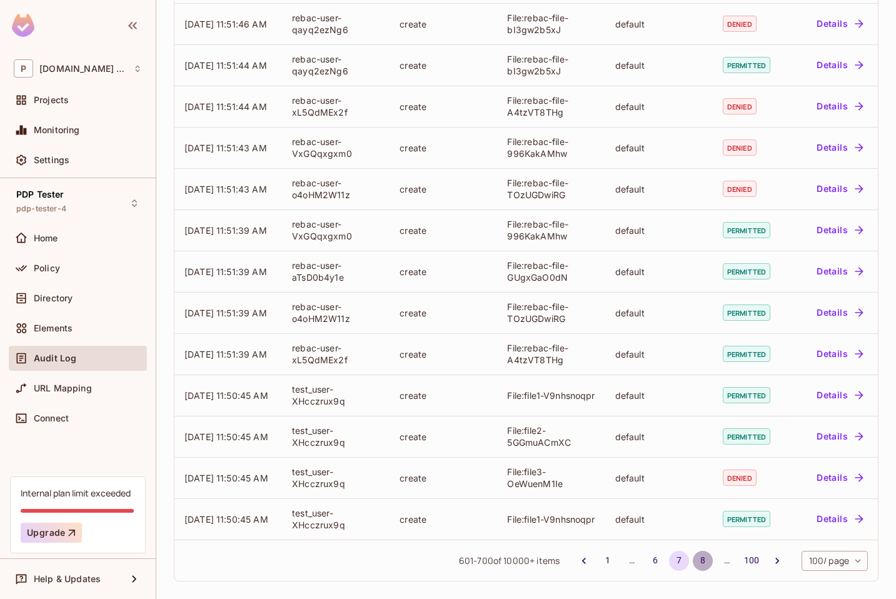
click at [695, 561] on button "8" at bounding box center [703, 561] width 20 height 20
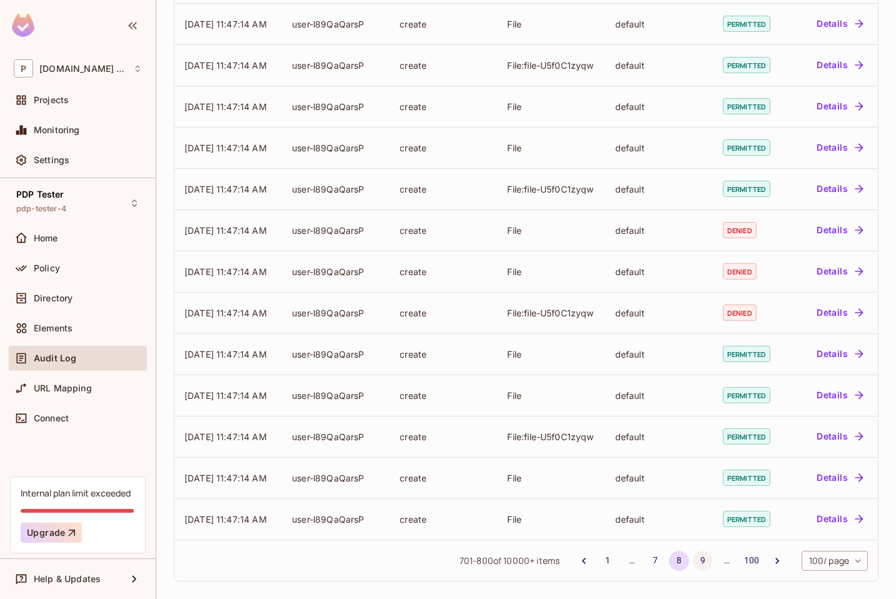
click at [693, 560] on button "9" at bounding box center [703, 561] width 20 height 20
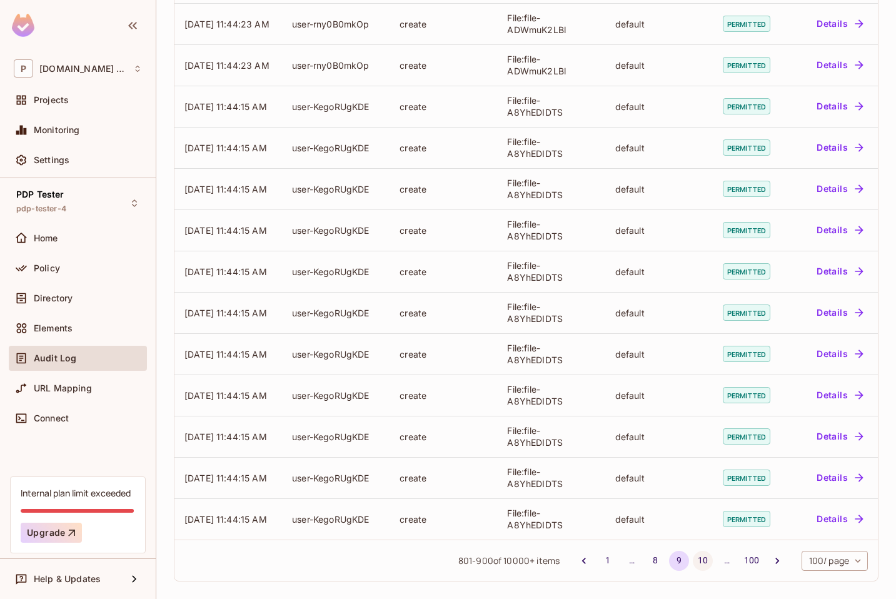
click at [693, 557] on button "10" at bounding box center [703, 561] width 20 height 20
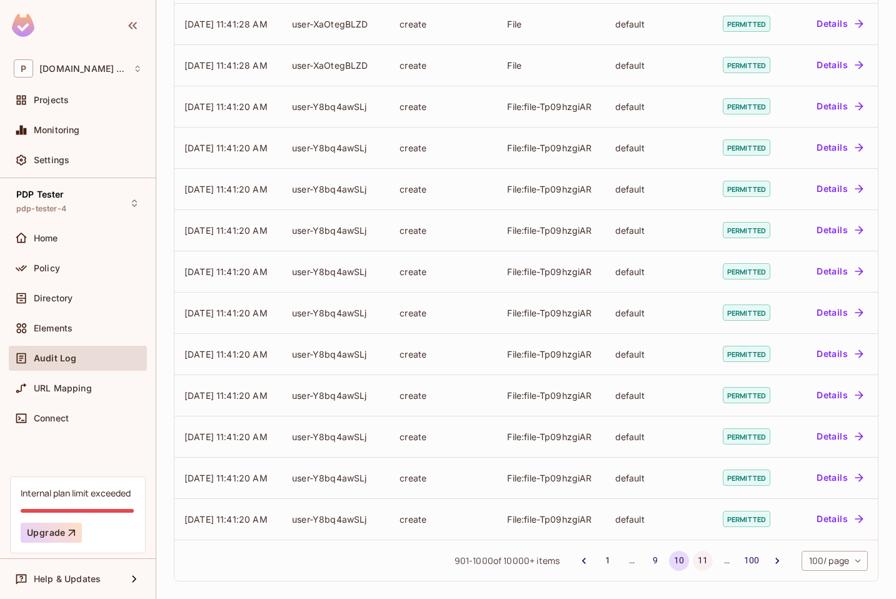
click at [695, 560] on button "11" at bounding box center [703, 561] width 20 height 20
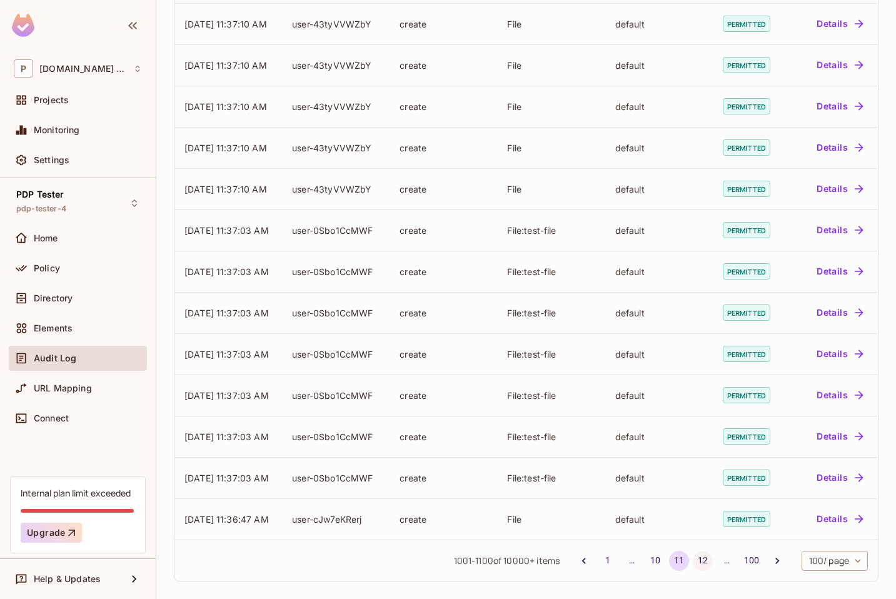
click at [697, 561] on button "12" at bounding box center [703, 561] width 20 height 20
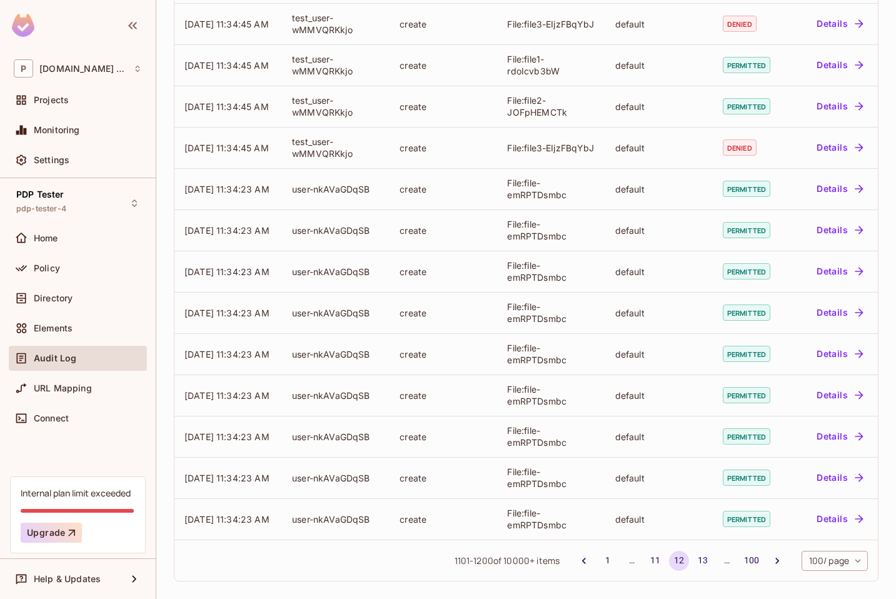
scroll to position [3702, 0]
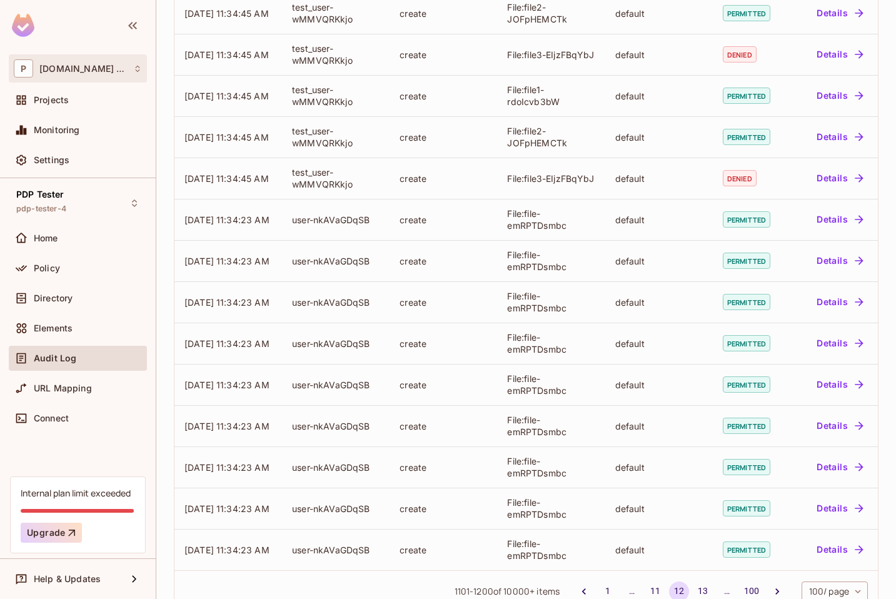
click at [70, 69] on span "[DOMAIN_NAME] Tests" at bounding box center [83, 69] width 88 height 10
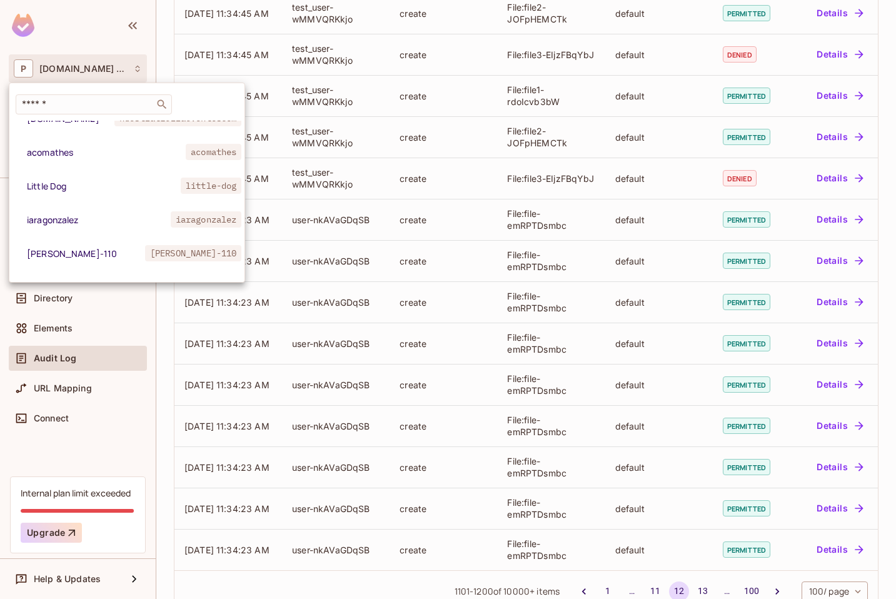
scroll to position [0, 0]
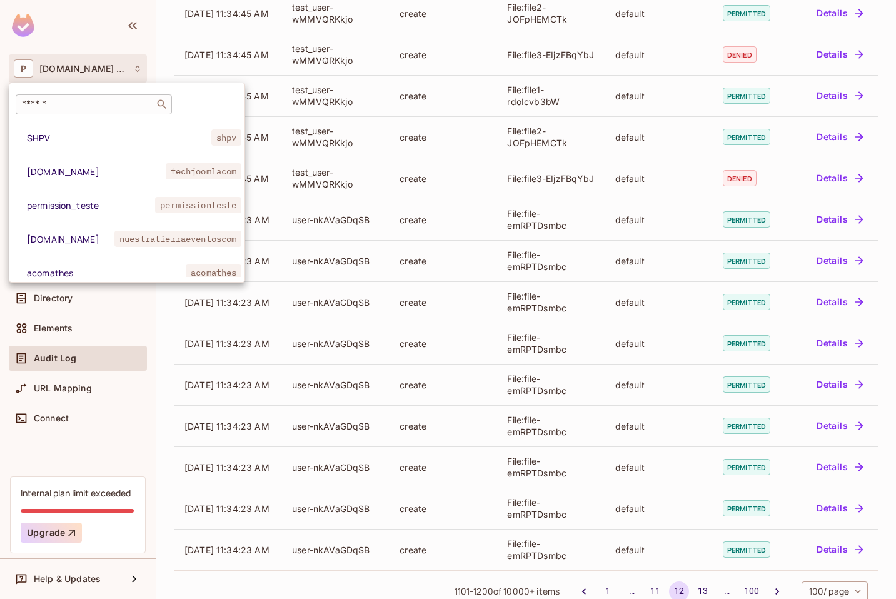
click at [46, 103] on input "text" at bounding box center [84, 104] width 131 height 13
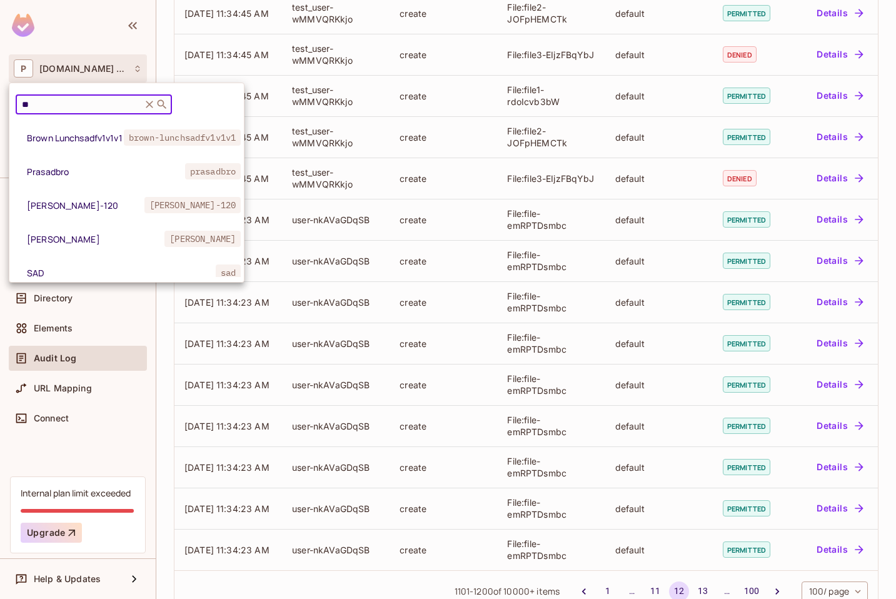
type input "*"
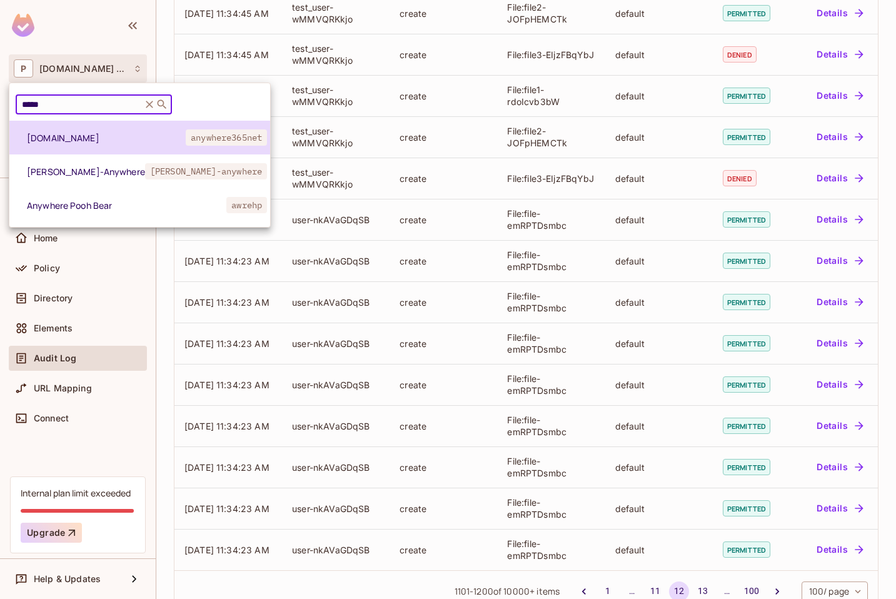
type input "*****"
click at [68, 144] on li "[DOMAIN_NAME] anywhere365net" at bounding box center [139, 138] width 261 height 34
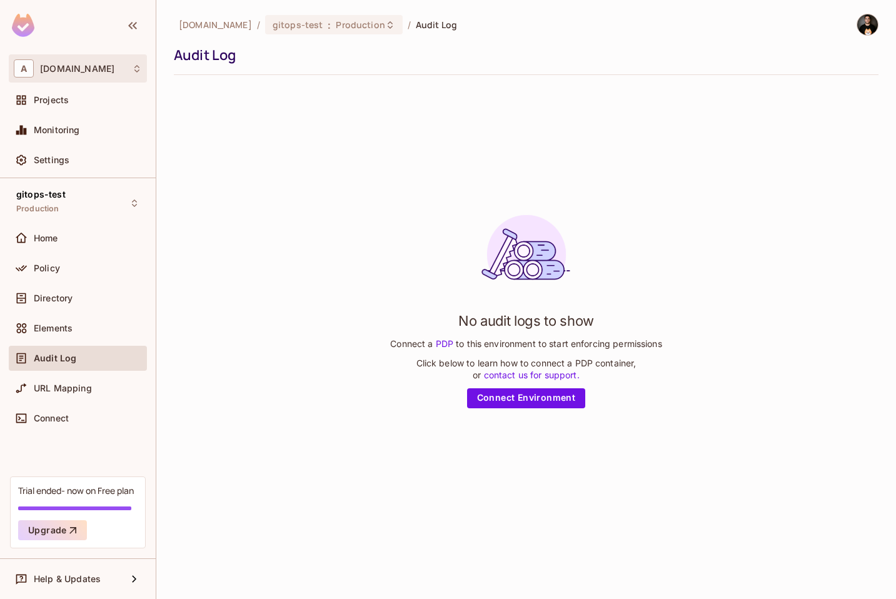
click at [81, 74] on div "A [DOMAIN_NAME]" at bounding box center [78, 68] width 128 height 18
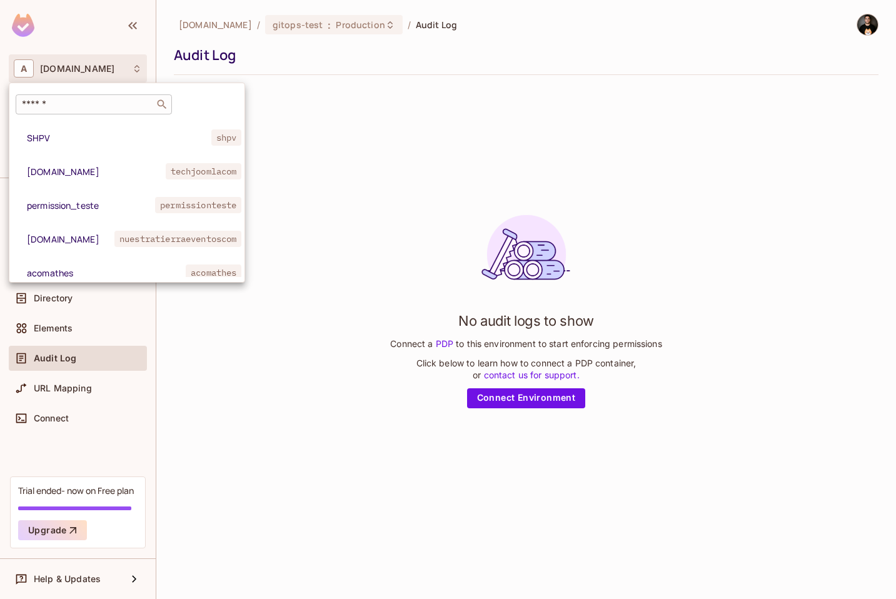
click at [76, 106] on input "text" at bounding box center [84, 104] width 131 height 13
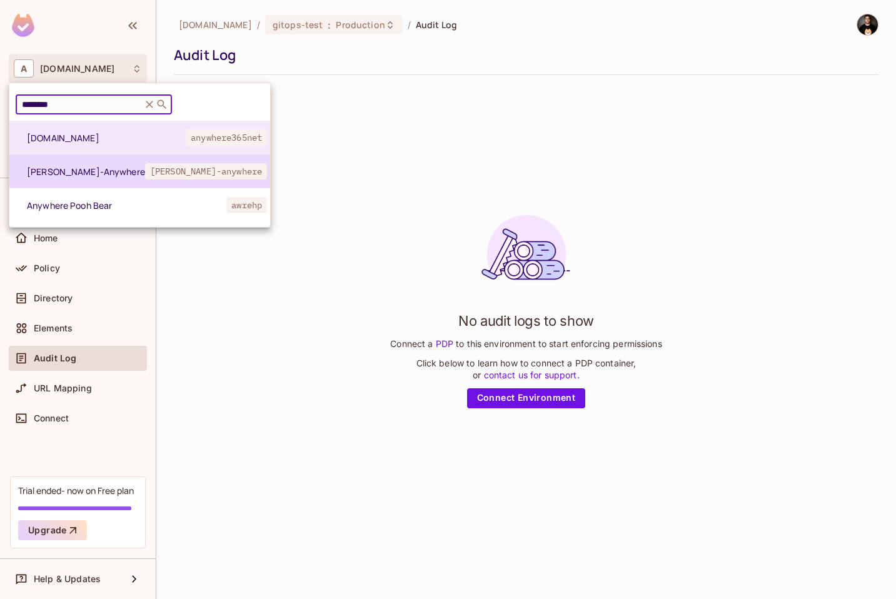
type input "********"
click at [55, 167] on span "[PERSON_NAME]-Anywhere" at bounding box center [86, 172] width 118 height 12
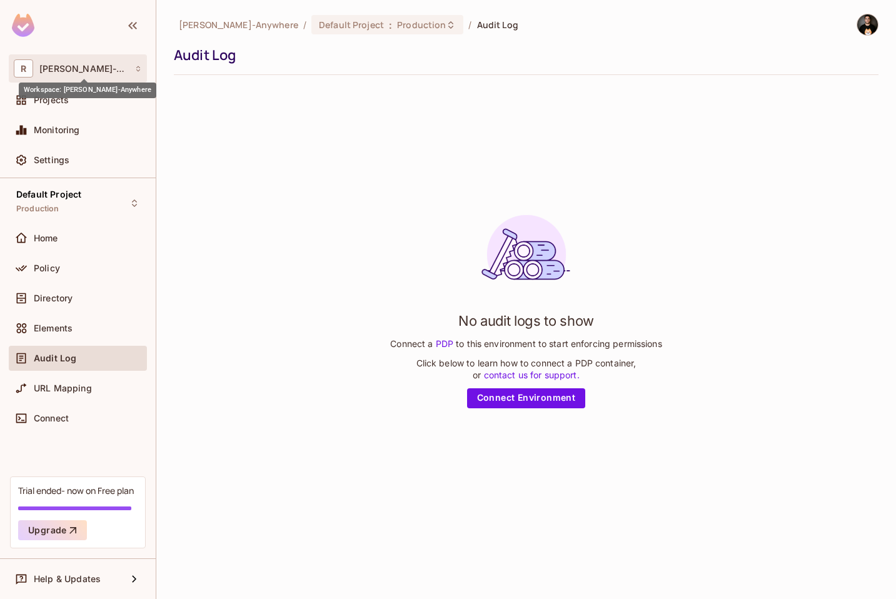
click at [66, 73] on span "[PERSON_NAME]-Anywhere" at bounding box center [83, 69] width 89 height 10
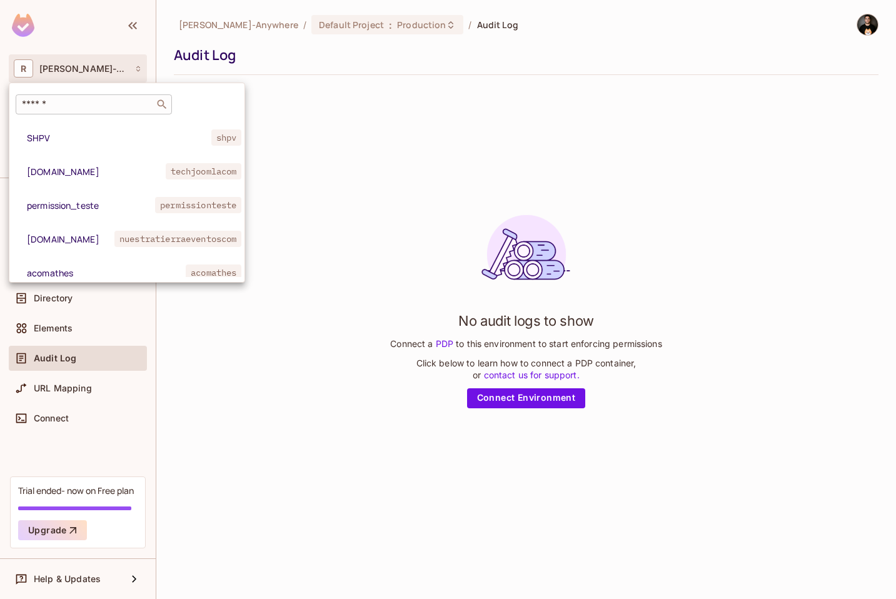
click at [69, 101] on input "text" at bounding box center [84, 104] width 131 height 13
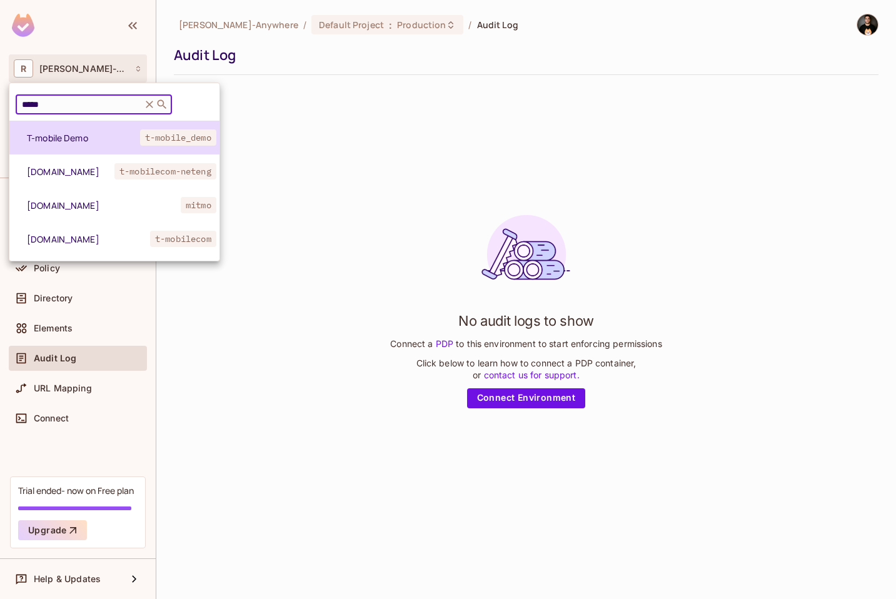
type input "*****"
click at [79, 133] on span "T-mobile Demo" at bounding box center [83, 138] width 113 height 12
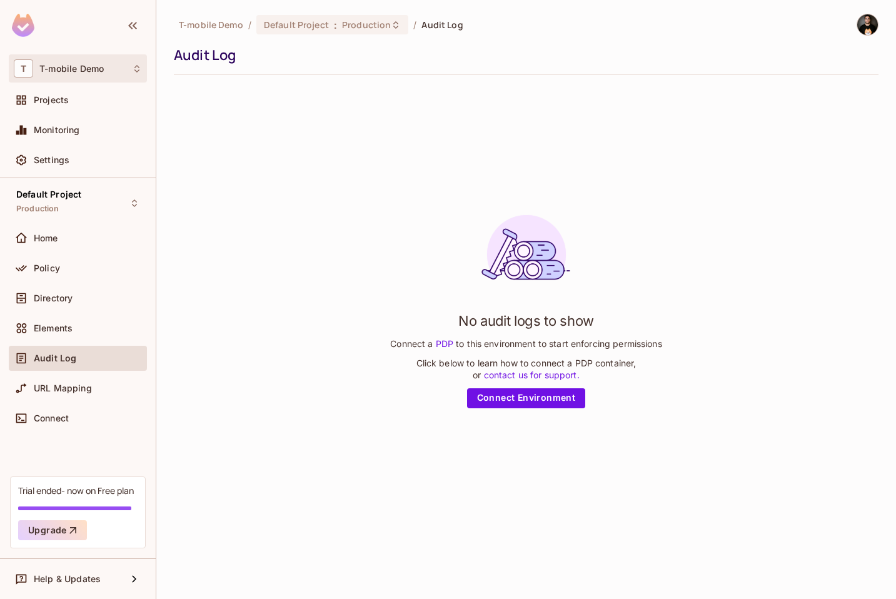
click at [71, 79] on div "T T-mobile Demo" at bounding box center [78, 68] width 138 height 28
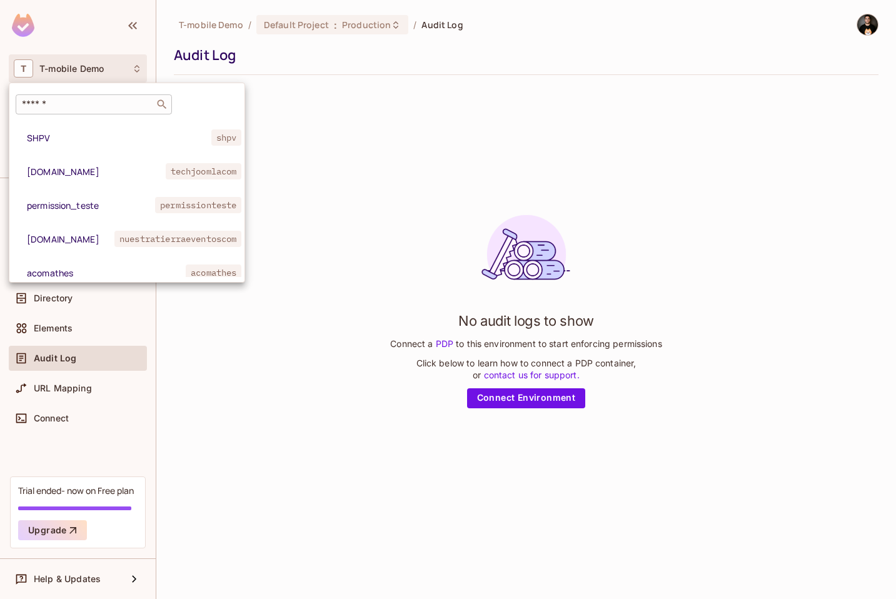
click at [76, 106] on input "text" at bounding box center [84, 104] width 131 height 13
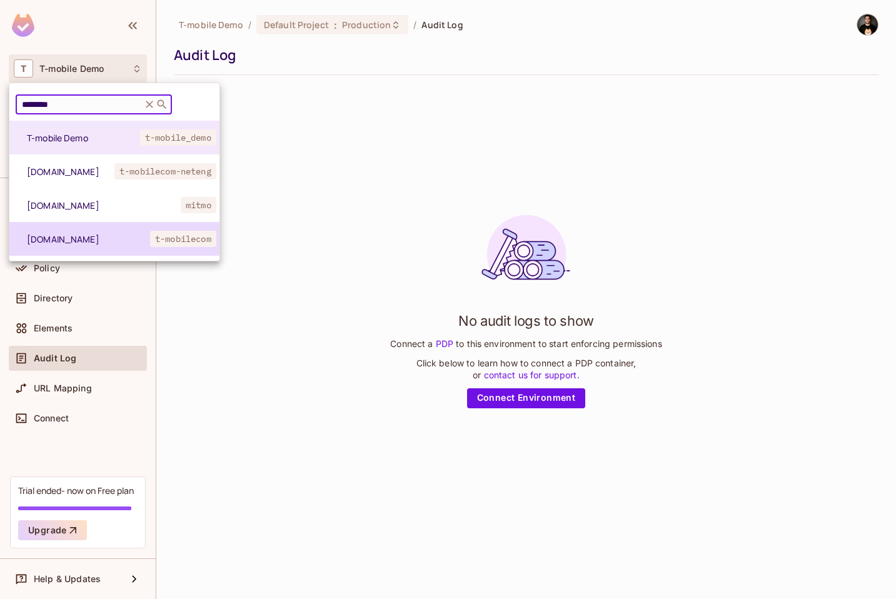
type input "********"
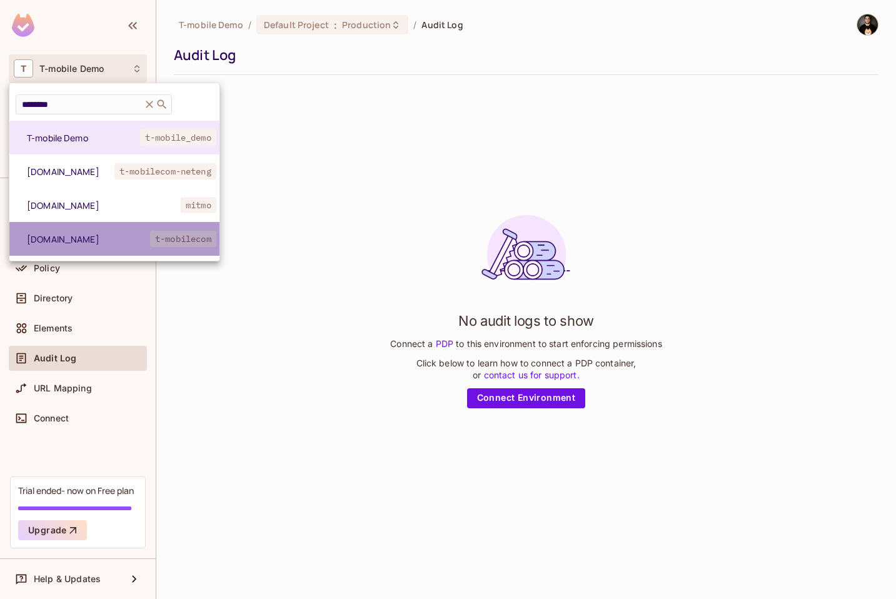
click at [71, 239] on span "[DOMAIN_NAME]" at bounding box center [88, 239] width 123 height 12
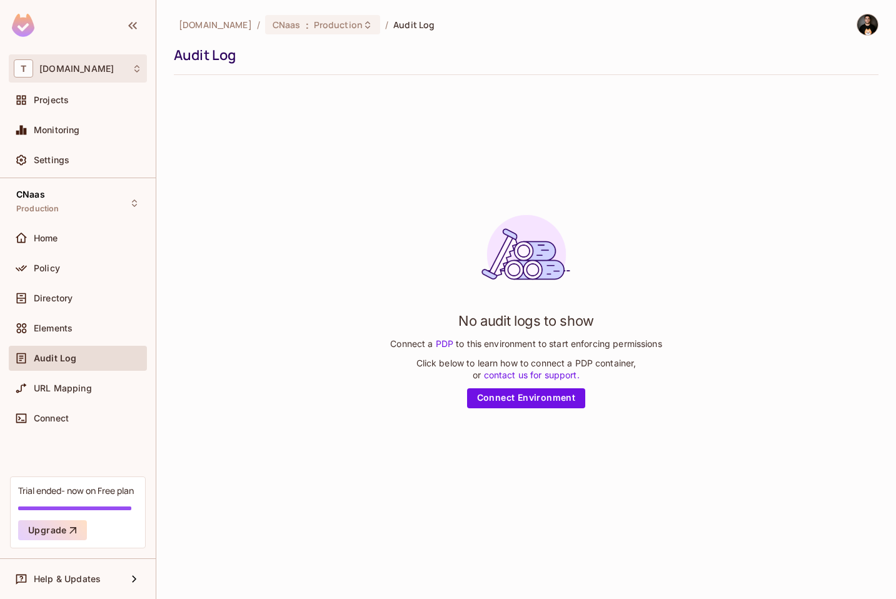
click at [70, 76] on div "T [DOMAIN_NAME]" at bounding box center [78, 68] width 128 height 18
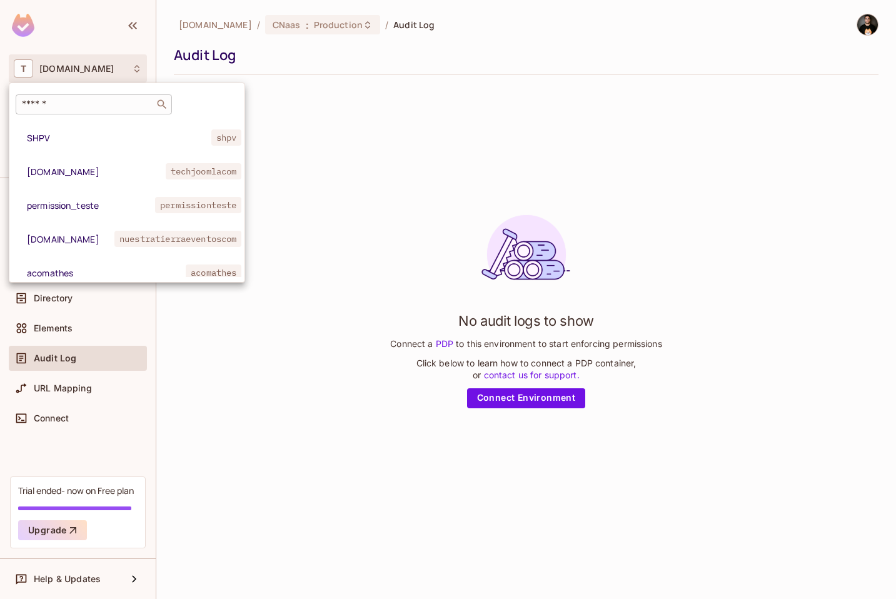
click at [66, 101] on input "text" at bounding box center [84, 104] width 131 height 13
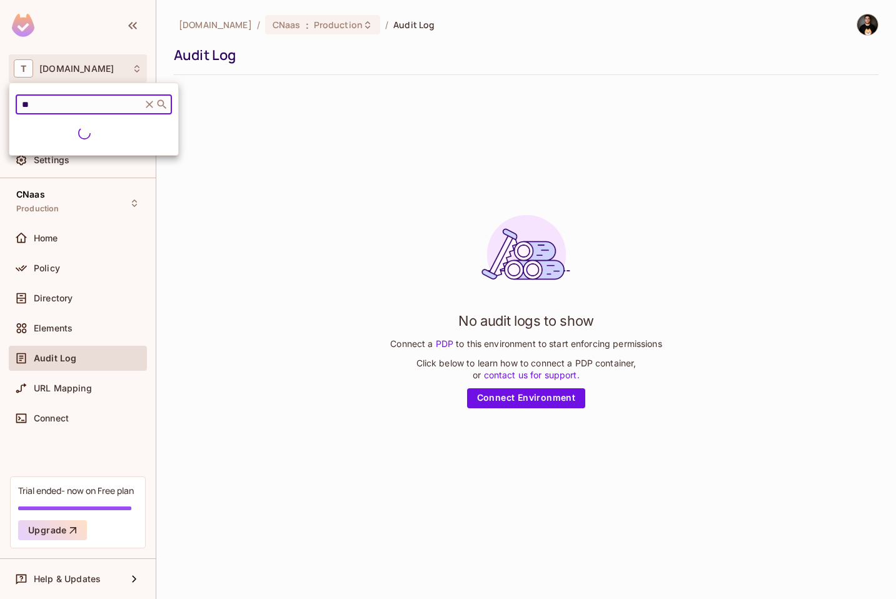
type input "*"
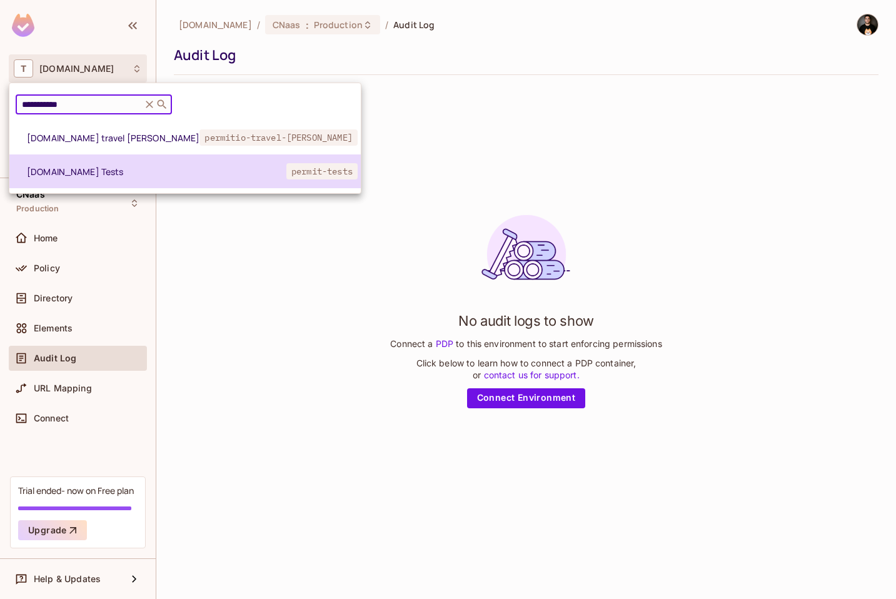
type input "**********"
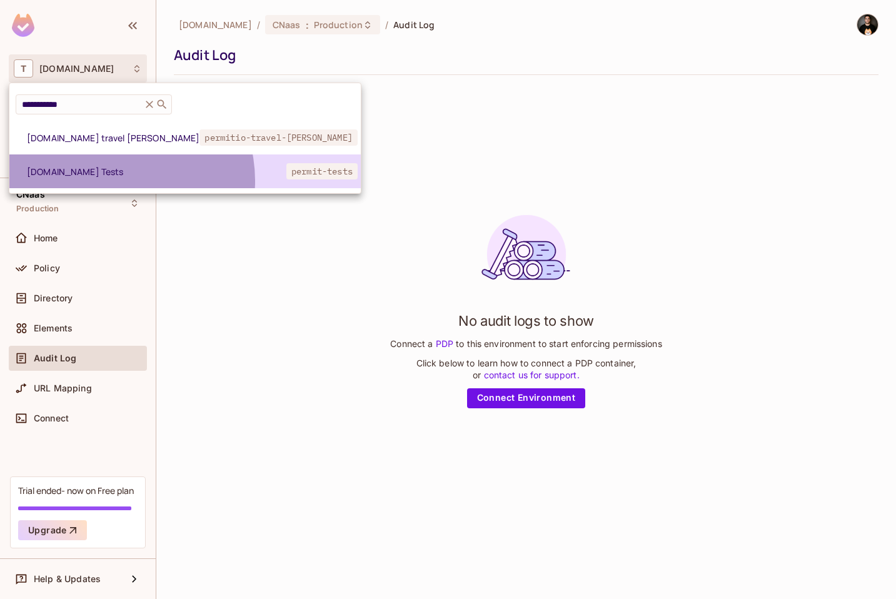
click at [112, 181] on li "[DOMAIN_NAME] Tests permit-tests" at bounding box center [184, 171] width 351 height 34
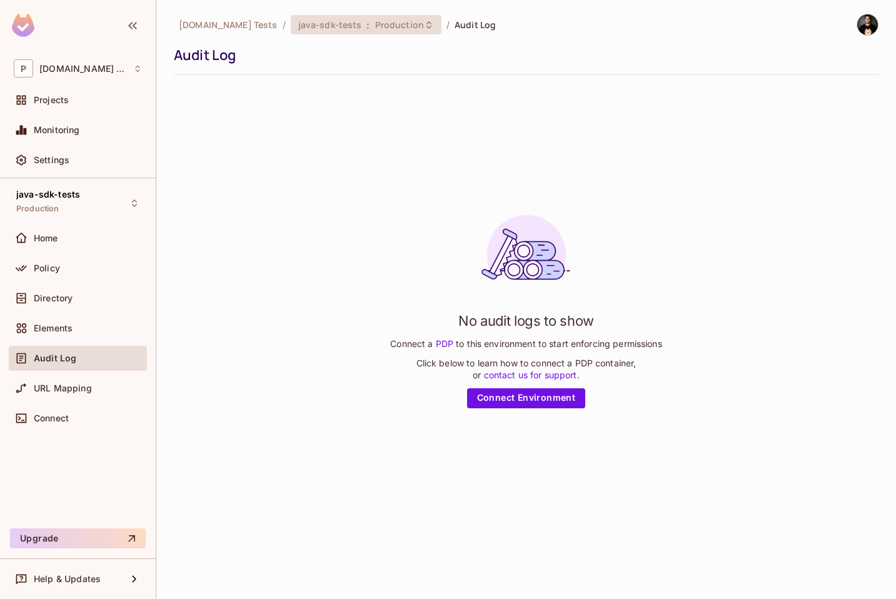
click at [298, 29] on span "java-sdk-tests" at bounding box center [330, 25] width 64 height 12
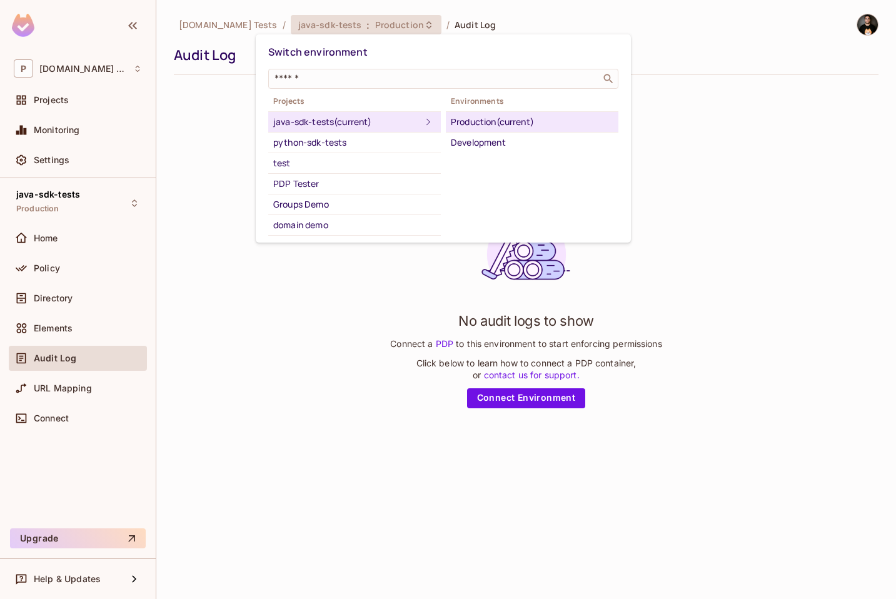
click at [208, 161] on div at bounding box center [448, 299] width 896 height 599
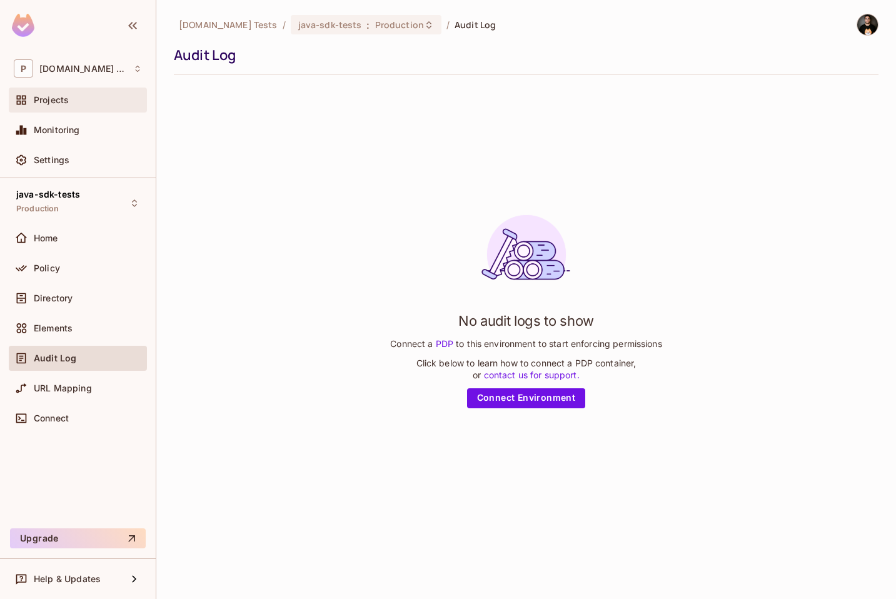
click at [74, 93] on div "Projects" at bounding box center [78, 100] width 128 height 15
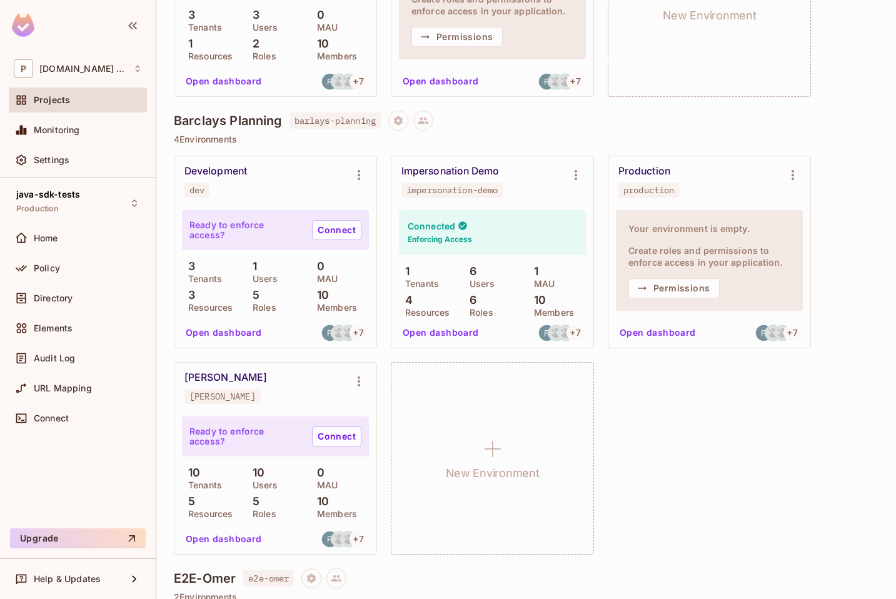
scroll to position [4175, 0]
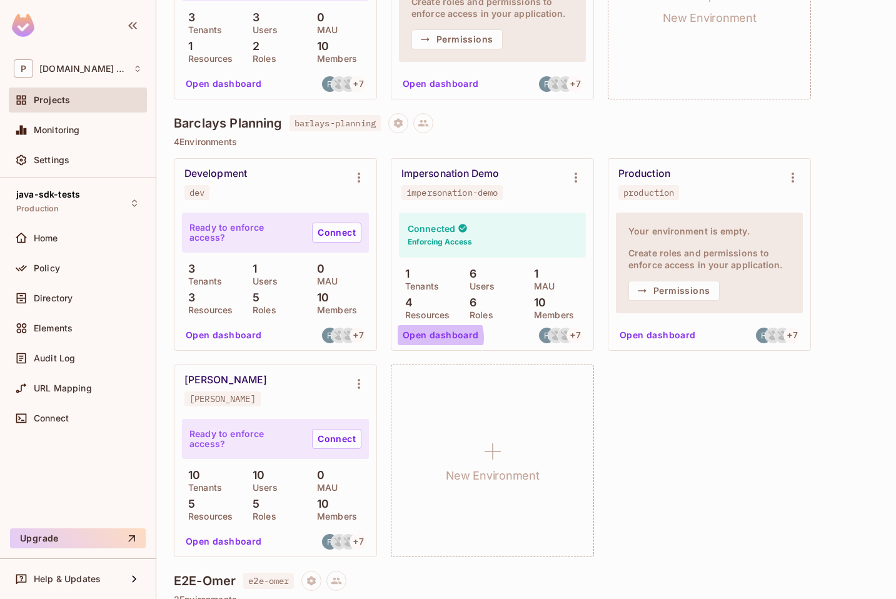
click at [435, 338] on button "Open dashboard" at bounding box center [441, 335] width 86 height 20
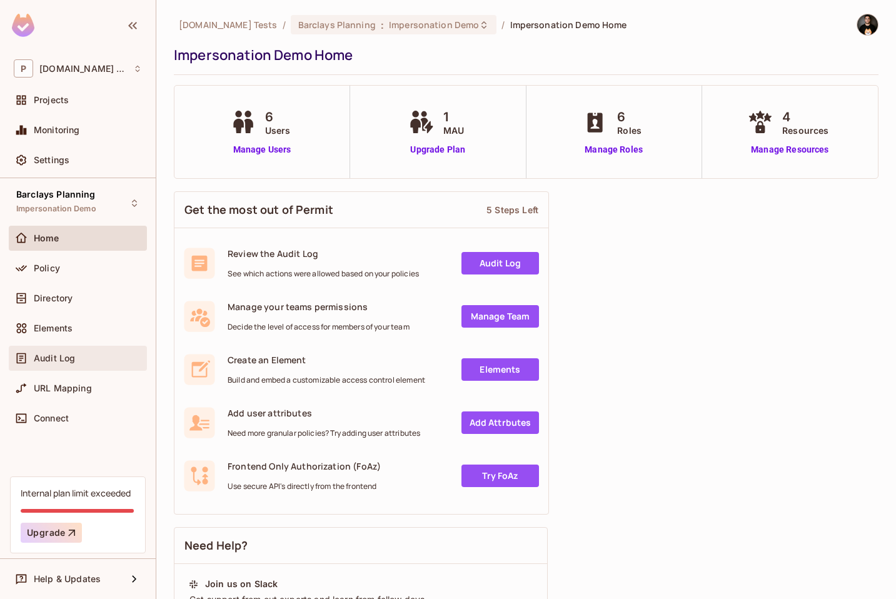
click at [77, 355] on div "Audit Log" at bounding box center [88, 358] width 108 height 10
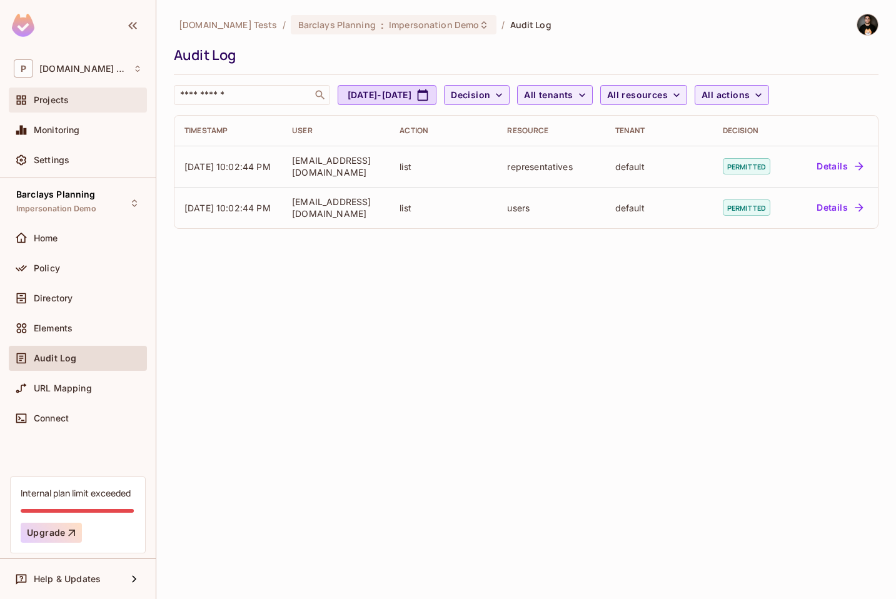
click at [62, 101] on span "Projects" at bounding box center [51, 100] width 35 height 10
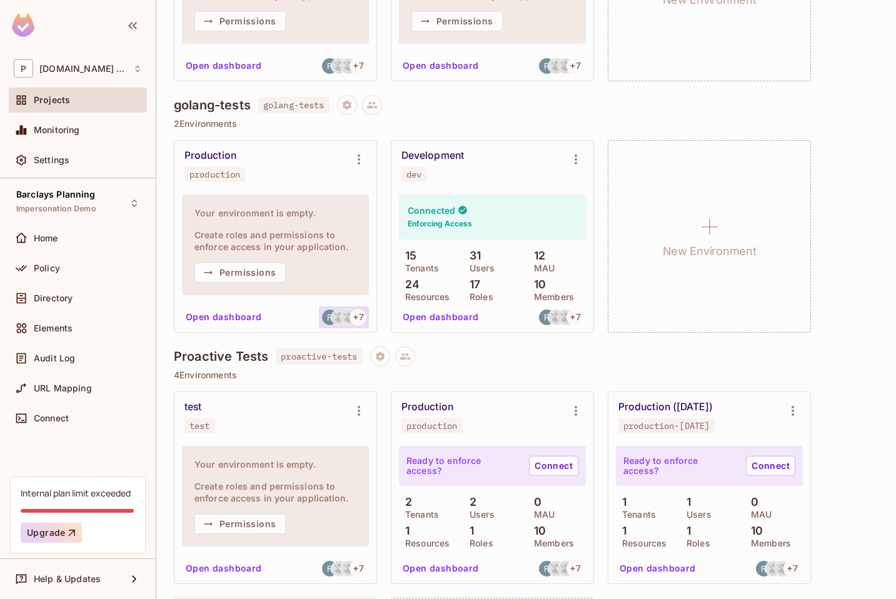
scroll to position [9320, 0]
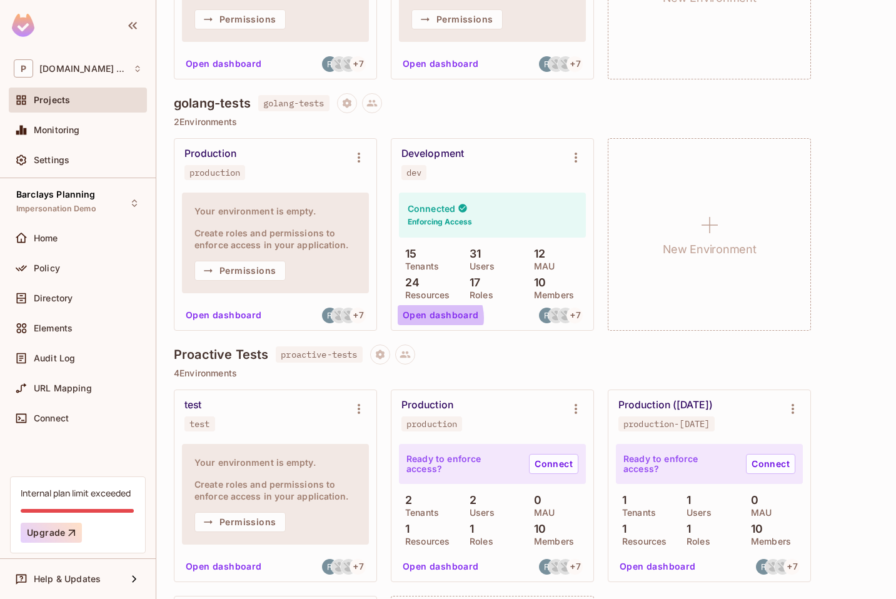
click at [431, 318] on button "Open dashboard" at bounding box center [441, 315] width 86 height 20
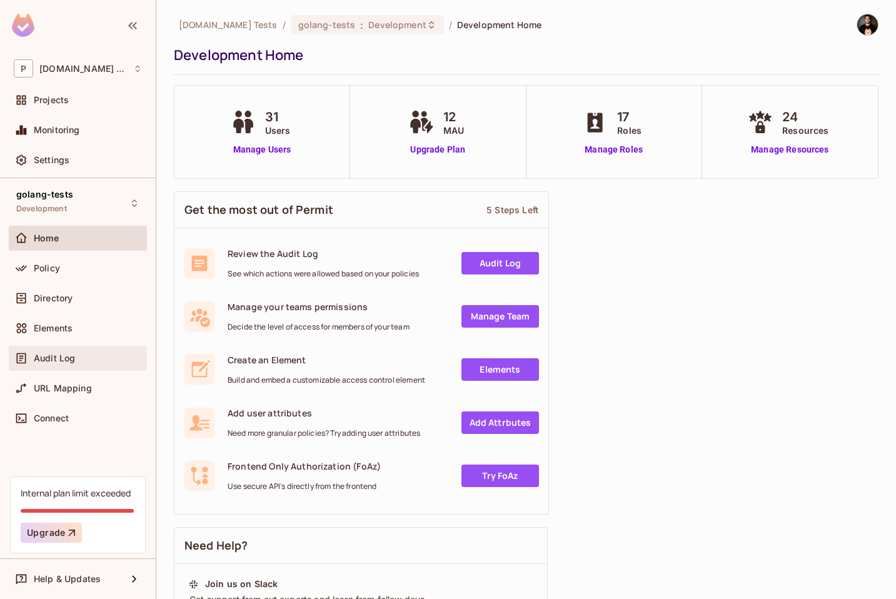
click at [74, 348] on div "Audit Log" at bounding box center [78, 358] width 138 height 25
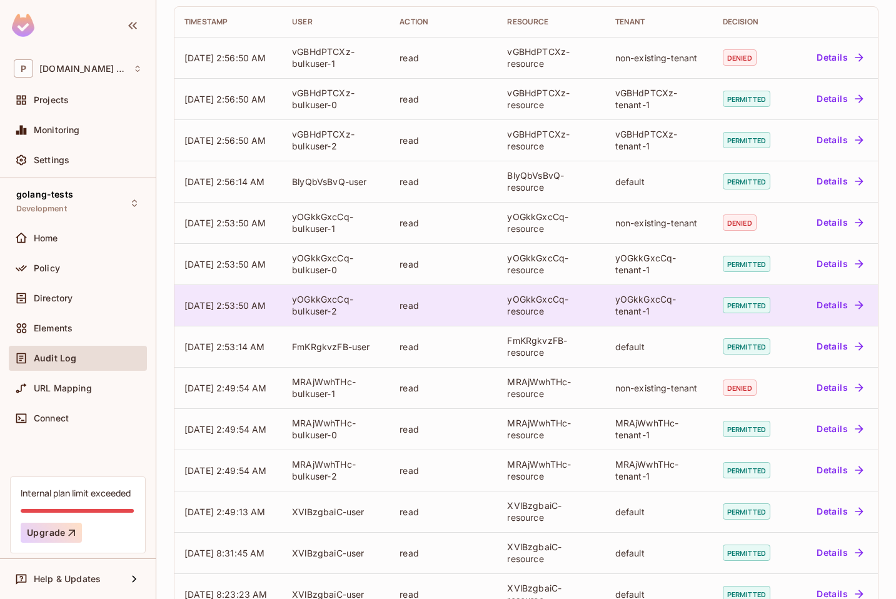
scroll to position [184, 0]
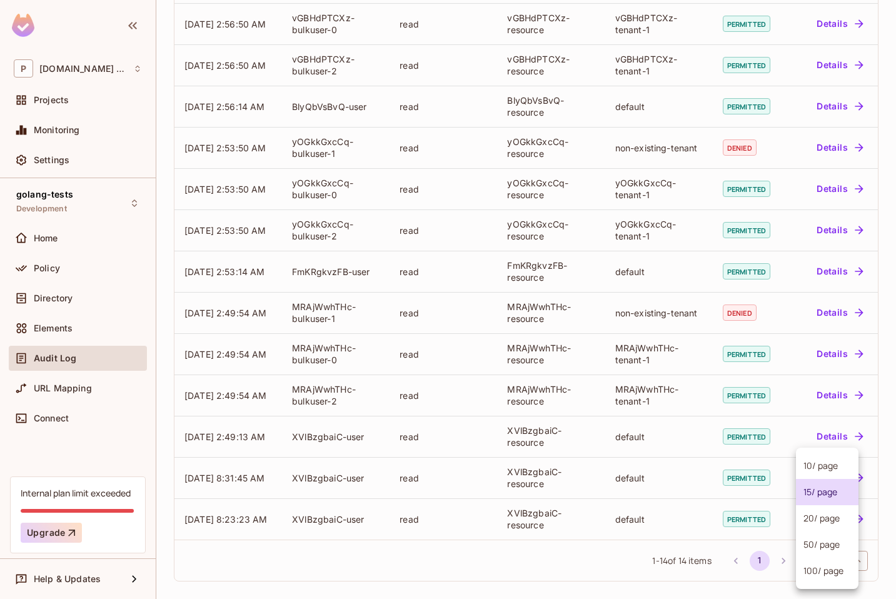
click at [823, 564] on body "P [DOMAIN_NAME] Tests Projects Monitoring Settings golang-tests Development Hom…" at bounding box center [448, 299] width 896 height 599
click at [826, 573] on li "100 / page" at bounding box center [827, 571] width 63 height 26
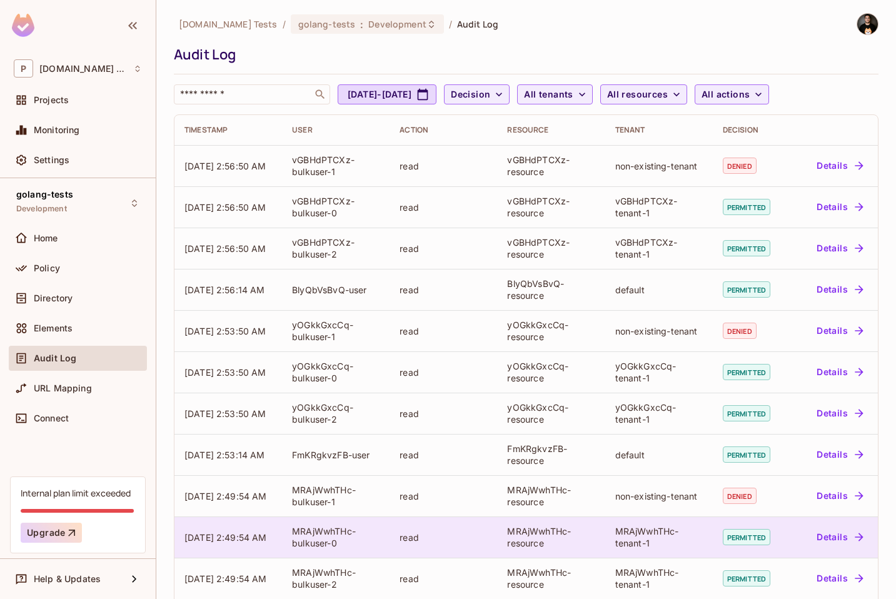
scroll to position [0, 0]
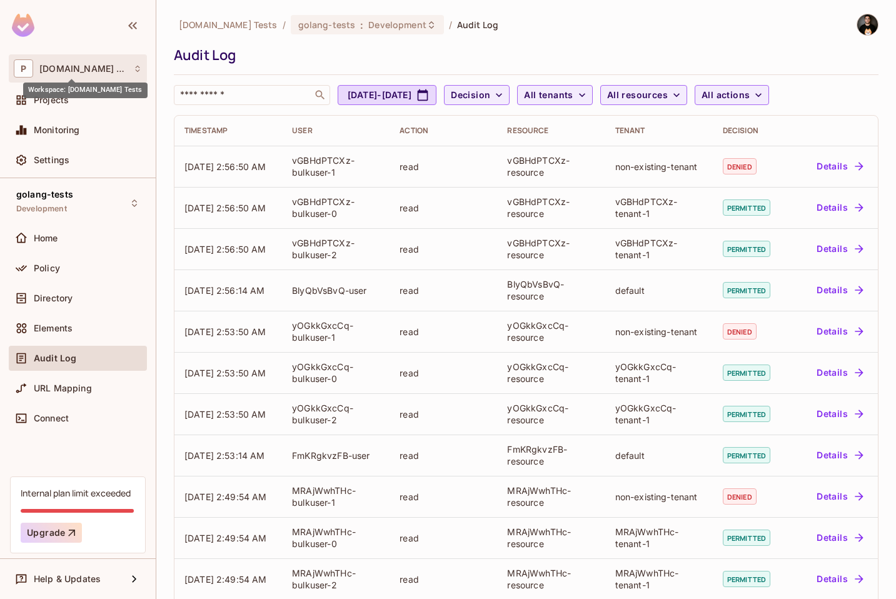
click at [75, 71] on span "[DOMAIN_NAME] Tests" at bounding box center [83, 69] width 88 height 10
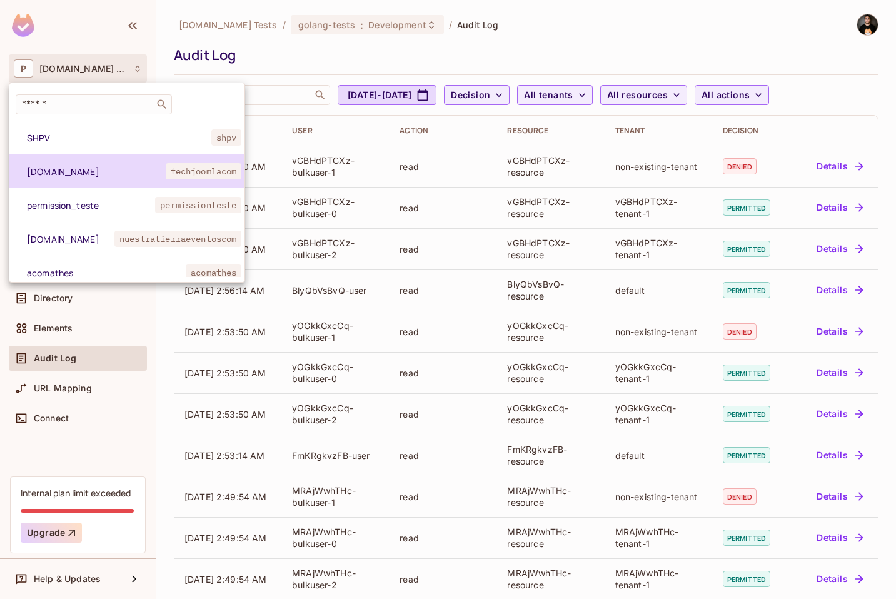
scroll to position [528, 0]
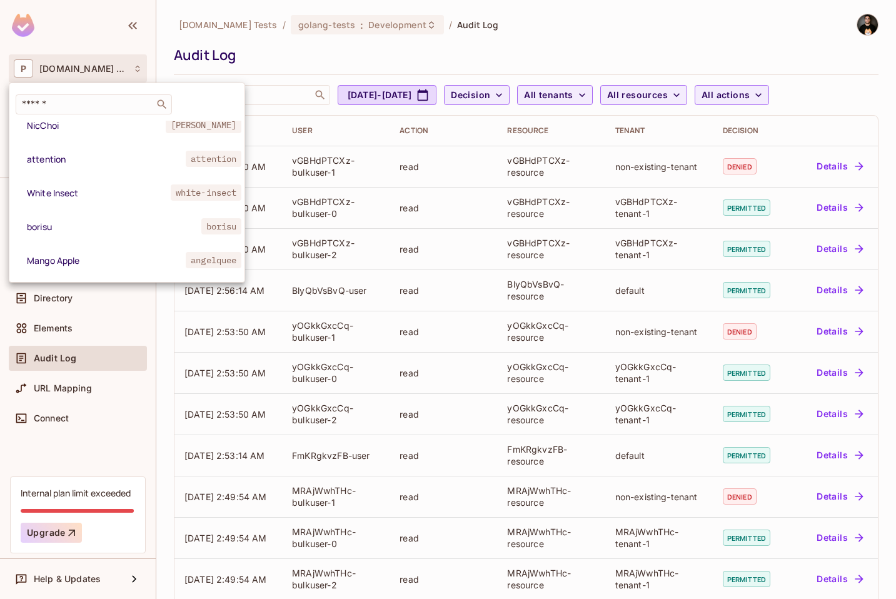
click at [312, 57] on div at bounding box center [448, 299] width 896 height 599
